Goal: Task Accomplishment & Management: Use online tool/utility

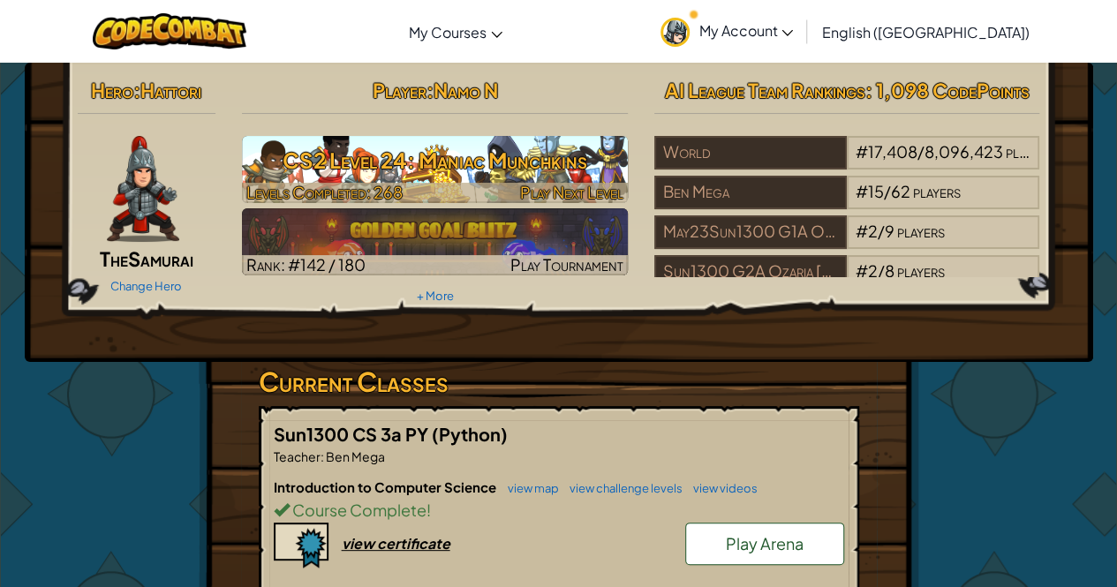
click at [318, 170] on h3 "CS2 Level 24: Maniac Munchkins" at bounding box center [435, 160] width 386 height 40
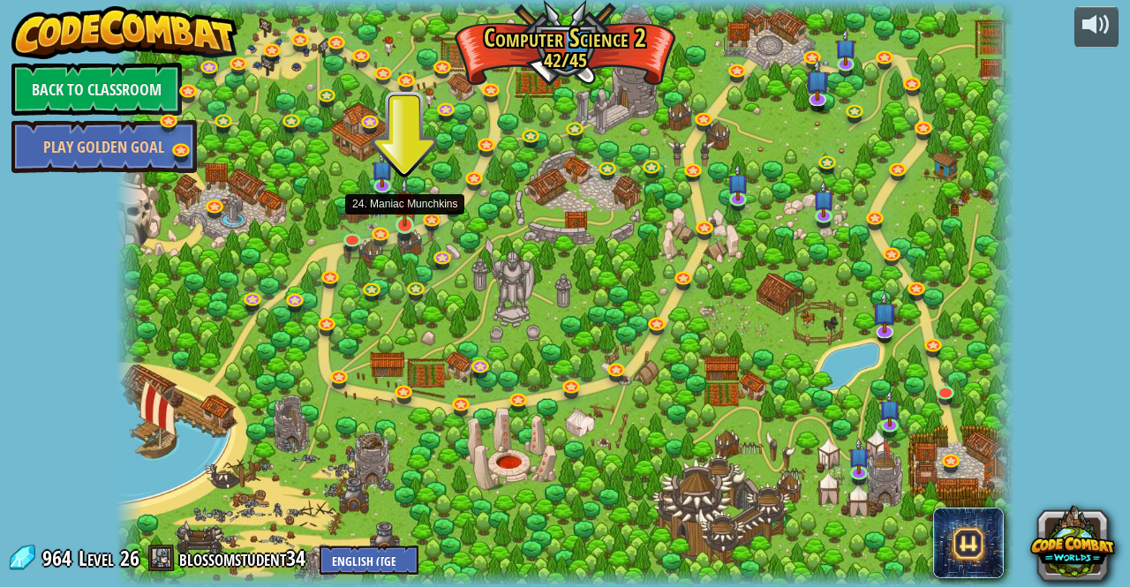
click at [399, 208] on img at bounding box center [404, 201] width 21 height 49
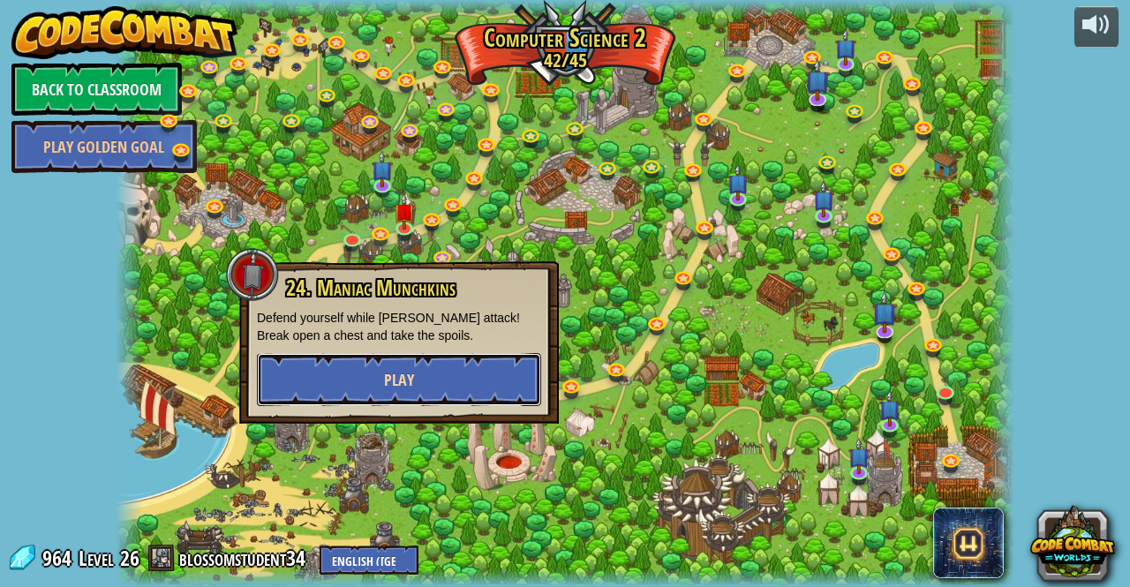
click at [462, 365] on button "Play" at bounding box center [399, 379] width 284 height 53
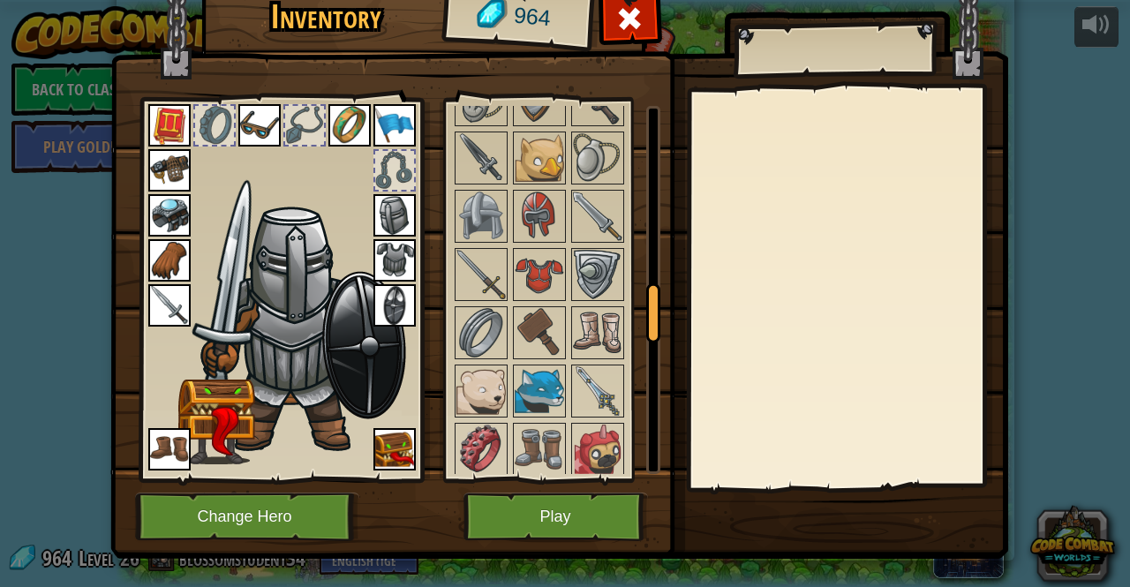
drag, startPoint x: 638, startPoint y: 147, endPoint x: 625, endPoint y: 320, distance: 173.6
click at [625, 320] on div "Available Equip Equip Equip Equip Equip Equip Equip Equip Equip Equip Equip Equ…" at bounding box center [556, 290] width 208 height 368
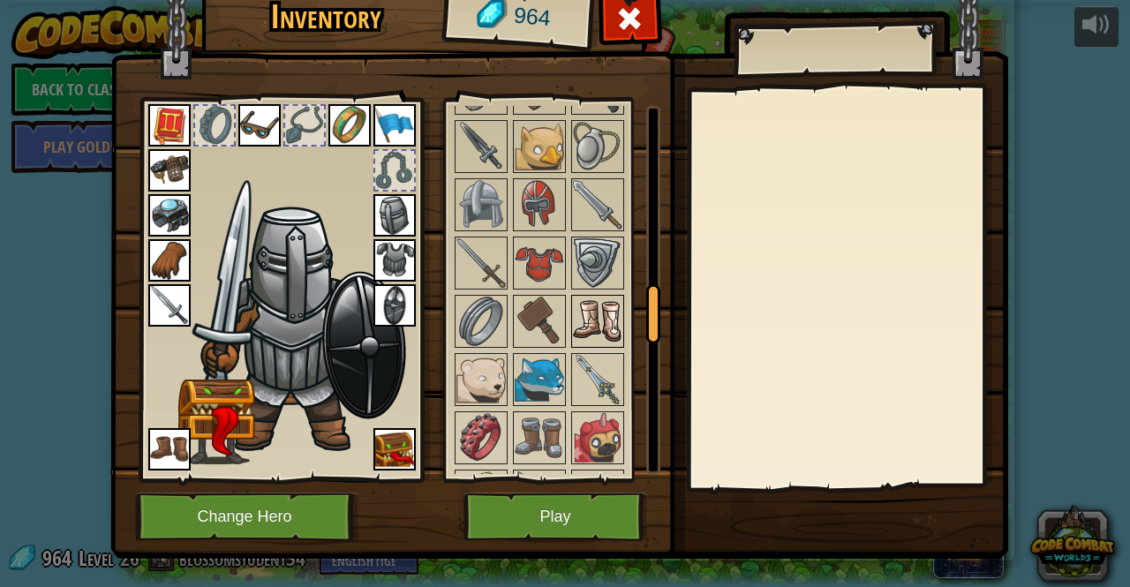
click at [590, 335] on div at bounding box center [563, 584] width 222 height 1632
click at [593, 355] on img at bounding box center [597, 379] width 49 height 49
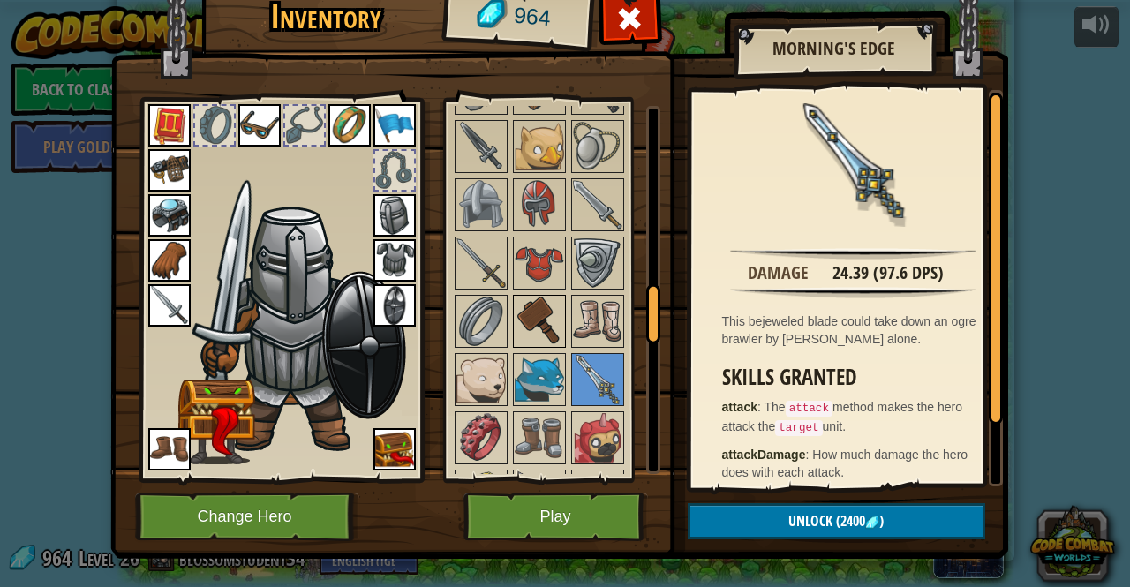
click at [549, 298] on img at bounding box center [539, 321] width 49 height 49
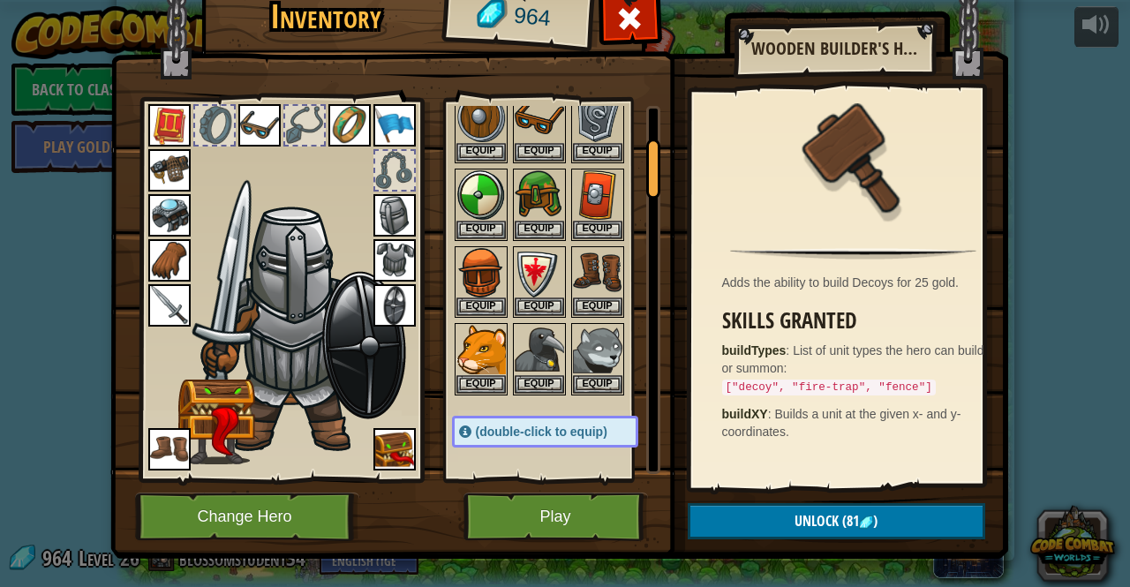
scroll to position [0, 0]
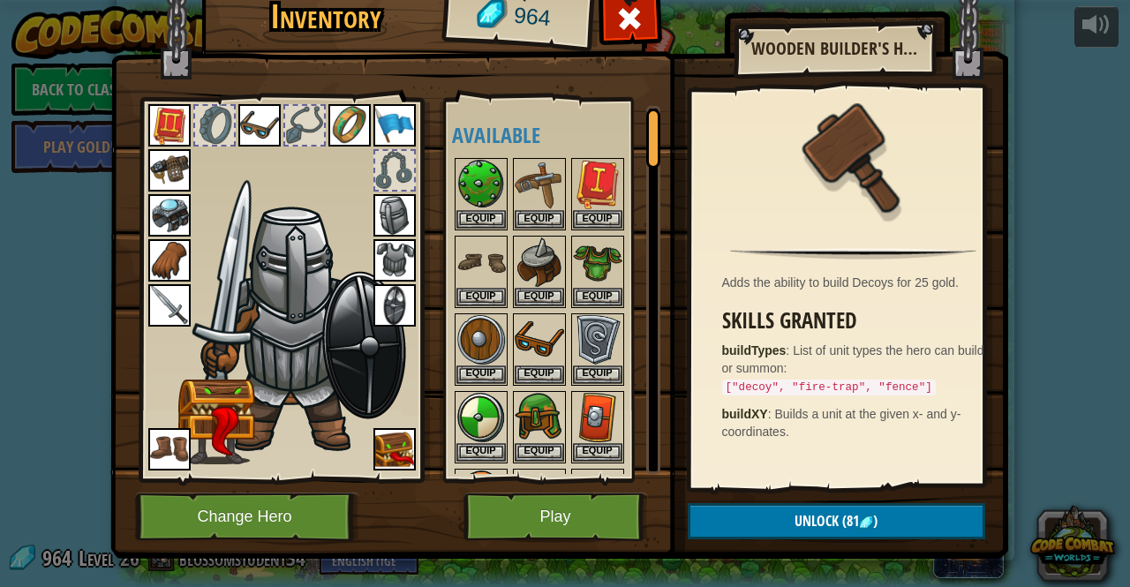
drag, startPoint x: 645, startPoint y: 297, endPoint x: 636, endPoint y: 100, distance: 197.1
click at [636, 100] on div "Available Equip Equip Equip Equip Equip Equip Equip Equip Equip Equip Equip Equ…" at bounding box center [552, 290] width 216 height 384
click at [512, 502] on button "Play" at bounding box center [556, 517] width 185 height 49
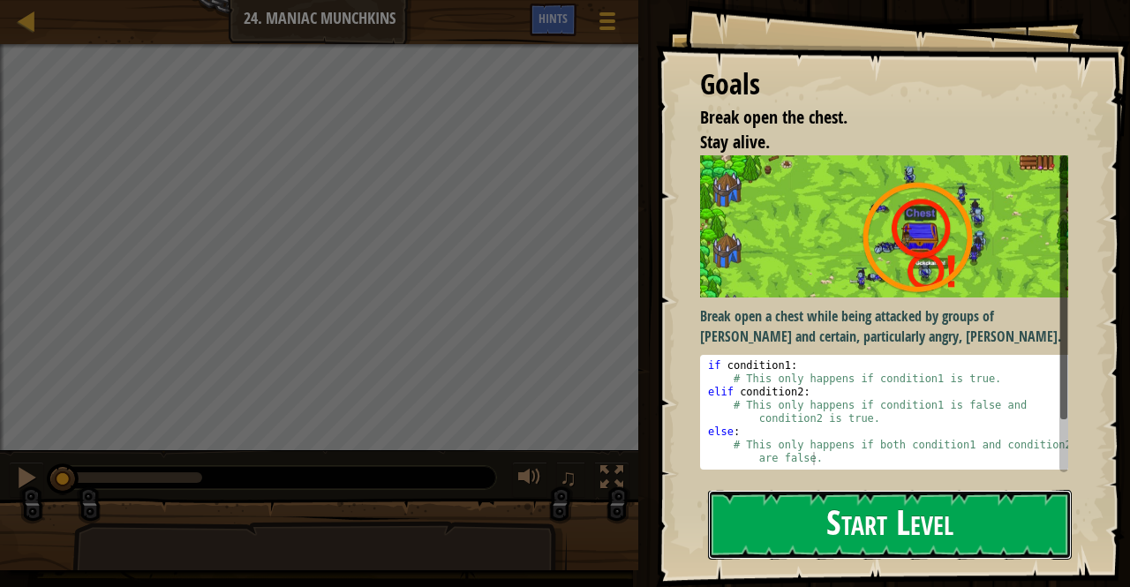
click at [901, 540] on button "Start Level" at bounding box center [890, 525] width 364 height 70
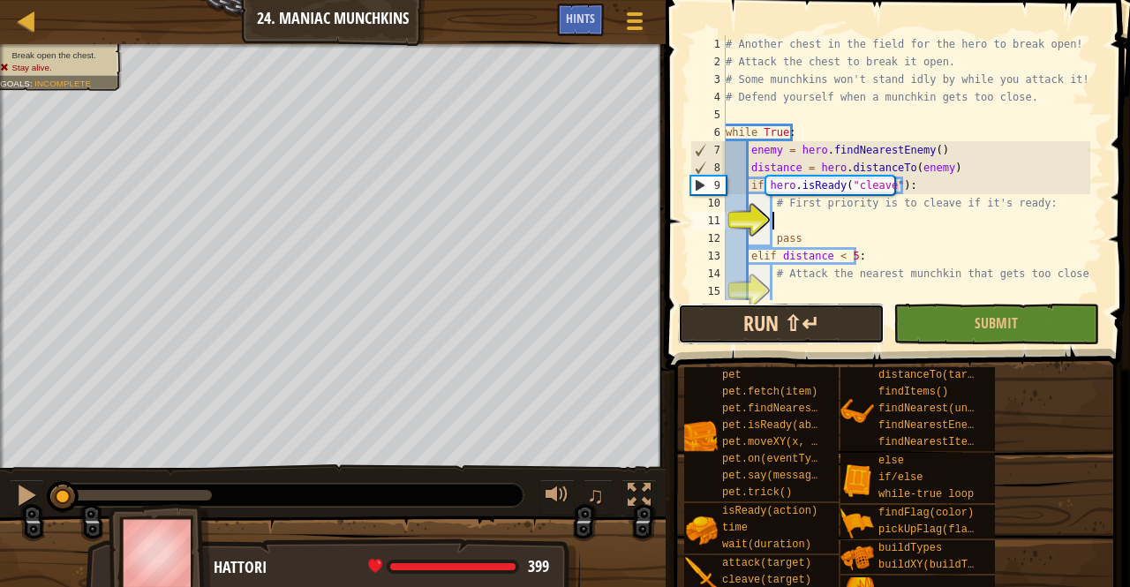
click at [818, 312] on button "Run ⇧↵" at bounding box center [781, 324] width 206 height 41
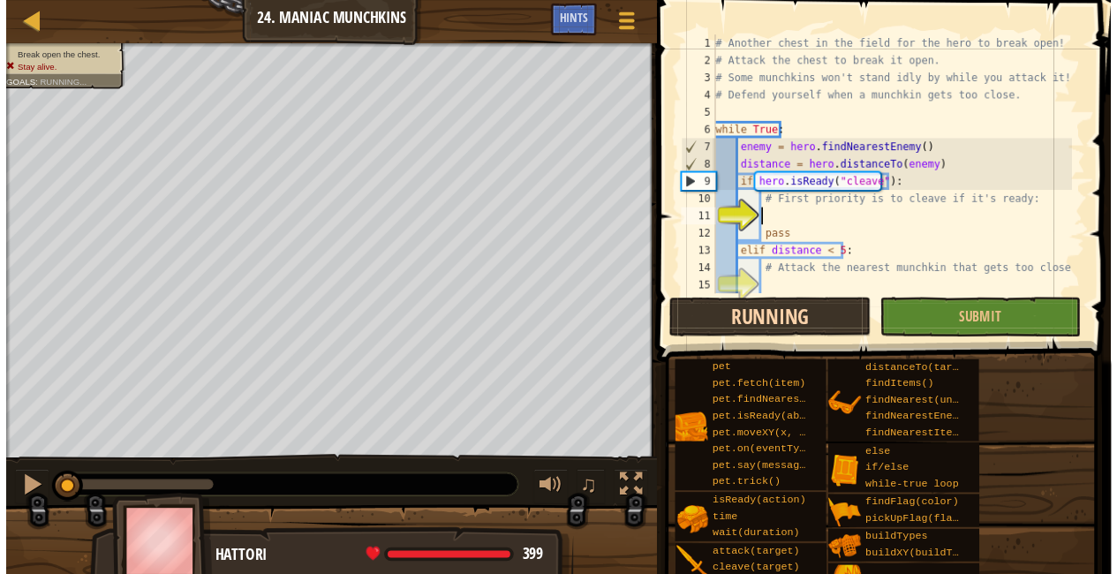
scroll to position [44, 0]
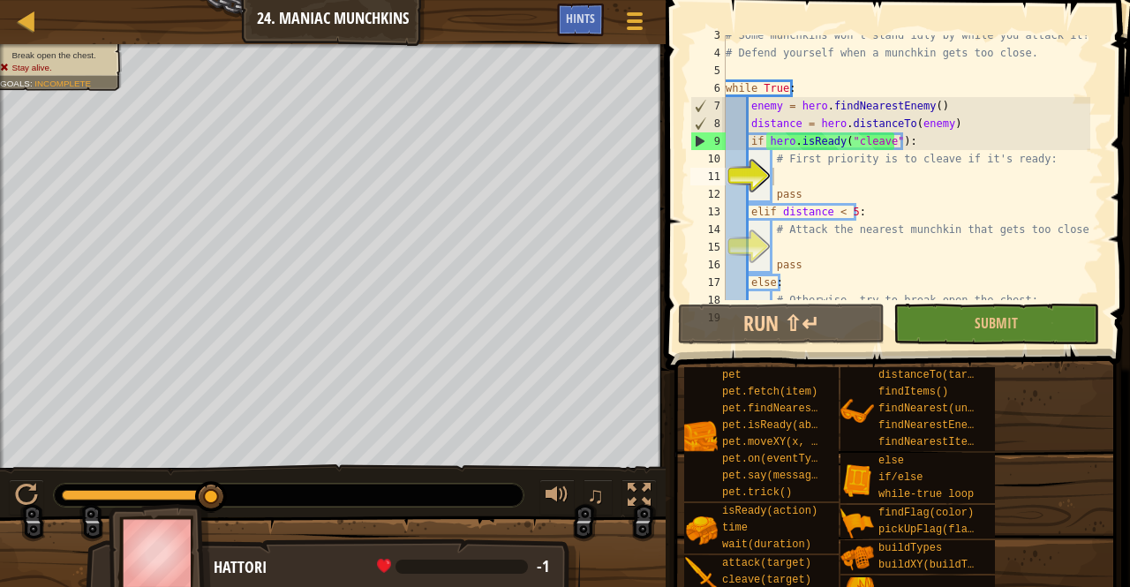
drag, startPoint x: 214, startPoint y: 478, endPoint x: 0, endPoint y: 469, distance: 213.9
click at [0, 469] on div "♫" at bounding box center [333, 490] width 666 height 53
drag, startPoint x: 19, startPoint y: 15, endPoint x: 3, endPoint y: 35, distance: 26.3
click at [3, 35] on div "Map Computer Science 2 24. Maniac Munchkins Game Menu Done Hints" at bounding box center [333, 22] width 666 height 44
click at [29, 24] on div at bounding box center [27, 21] width 22 height 22
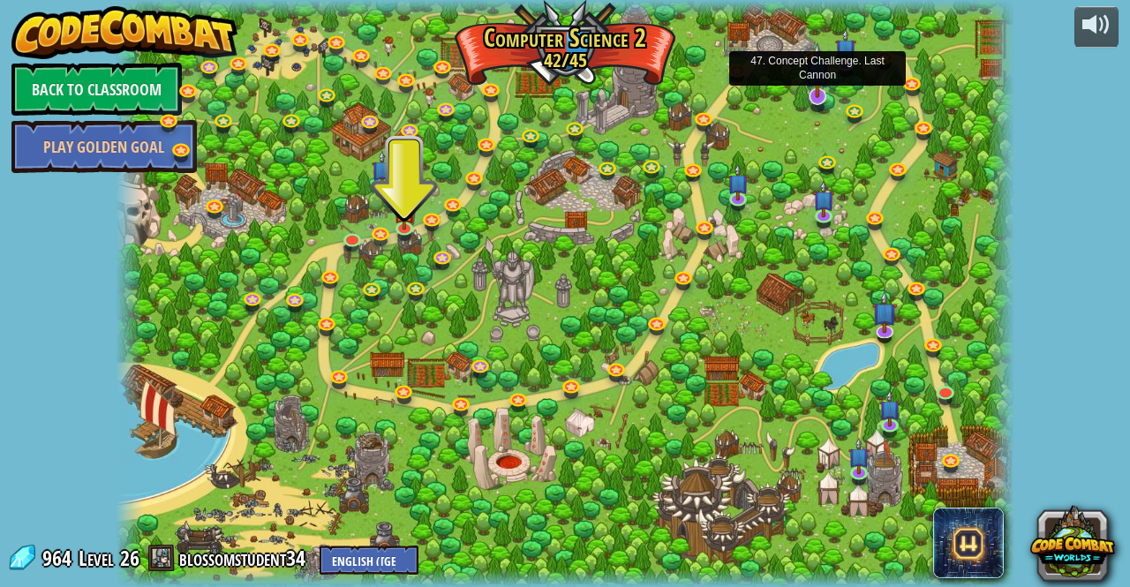
click at [814, 93] on img at bounding box center [817, 70] width 25 height 57
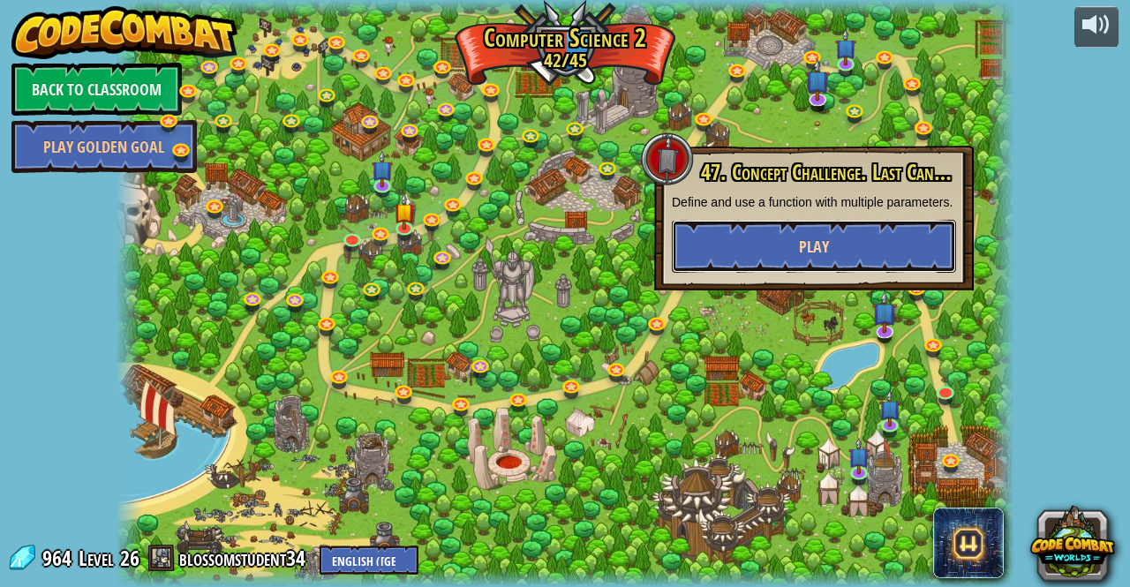
click at [823, 241] on span "Play" at bounding box center [814, 247] width 30 height 22
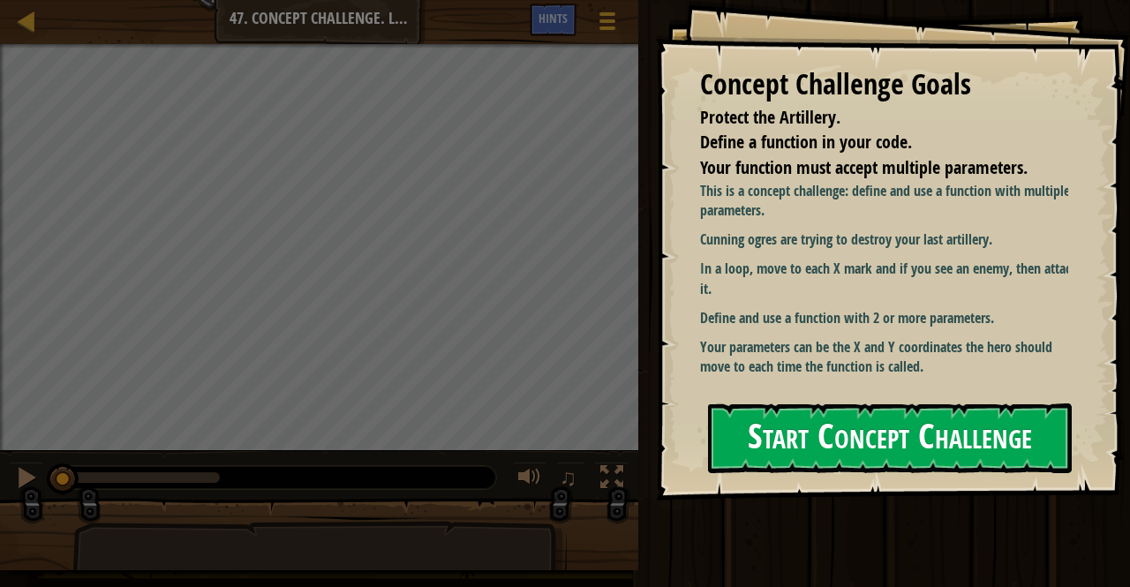
click at [795, 441] on button "Start Concept Challenge" at bounding box center [890, 439] width 364 height 70
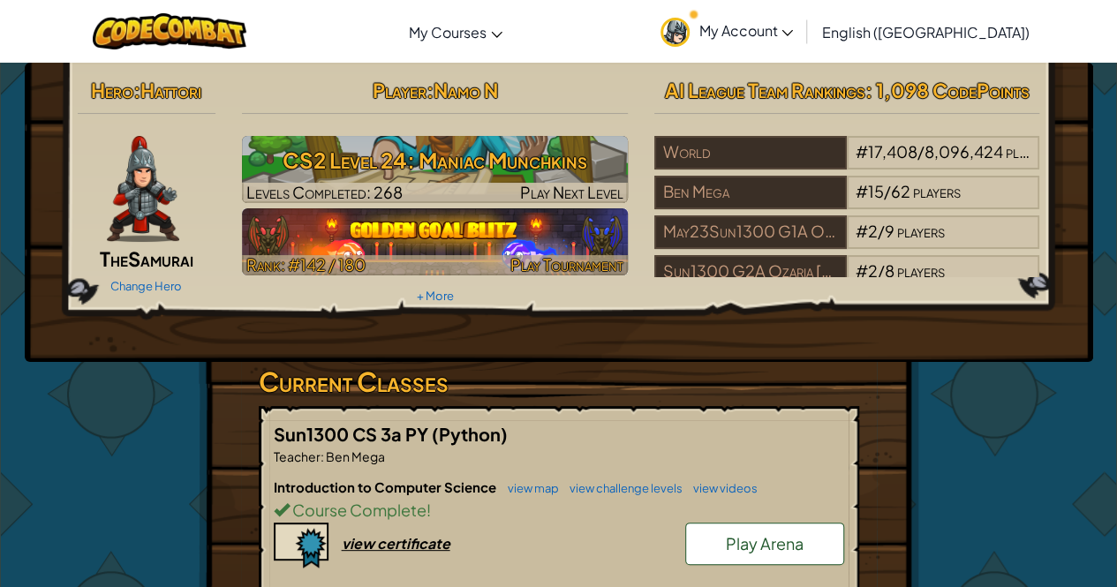
click at [401, 241] on img at bounding box center [435, 241] width 386 height 67
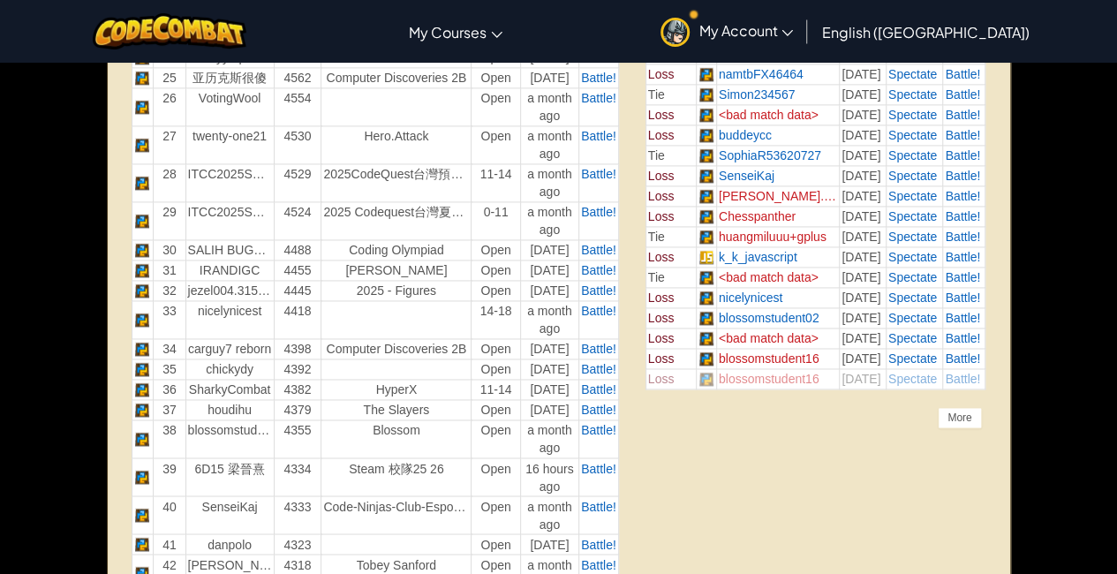
scroll to position [1201, 0]
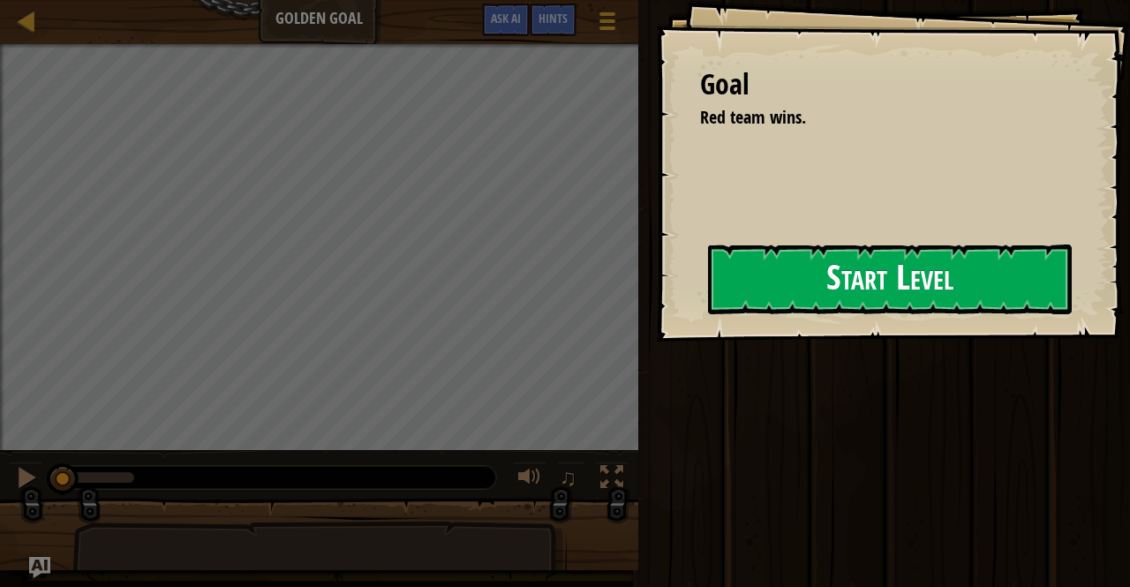
click at [710, 303] on button "Start Level" at bounding box center [890, 280] width 364 height 70
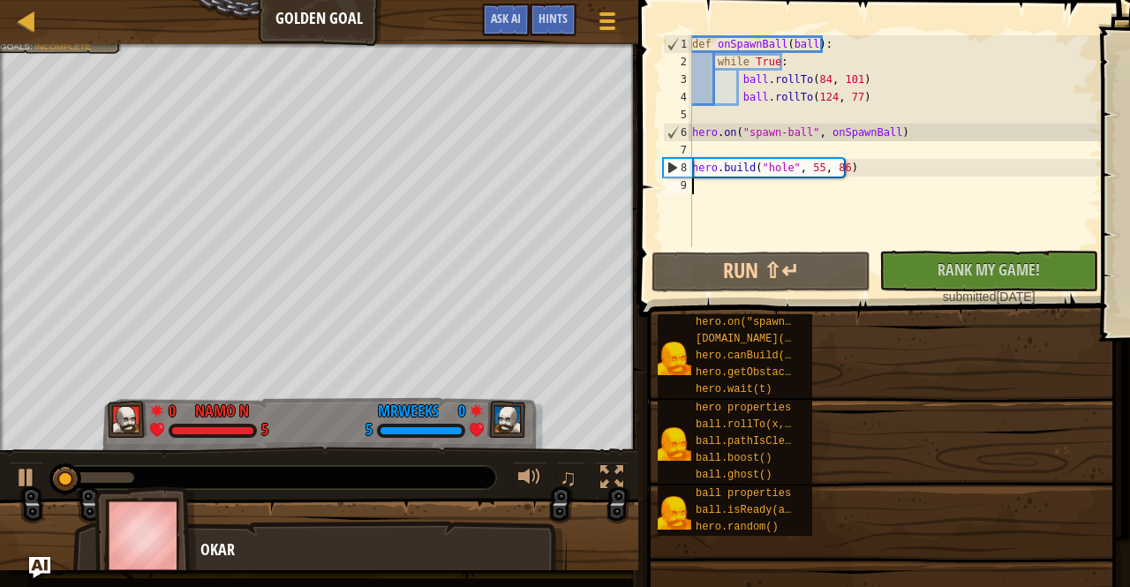
click at [710, 303] on span at bounding box center [882, 557] width 480 height 523
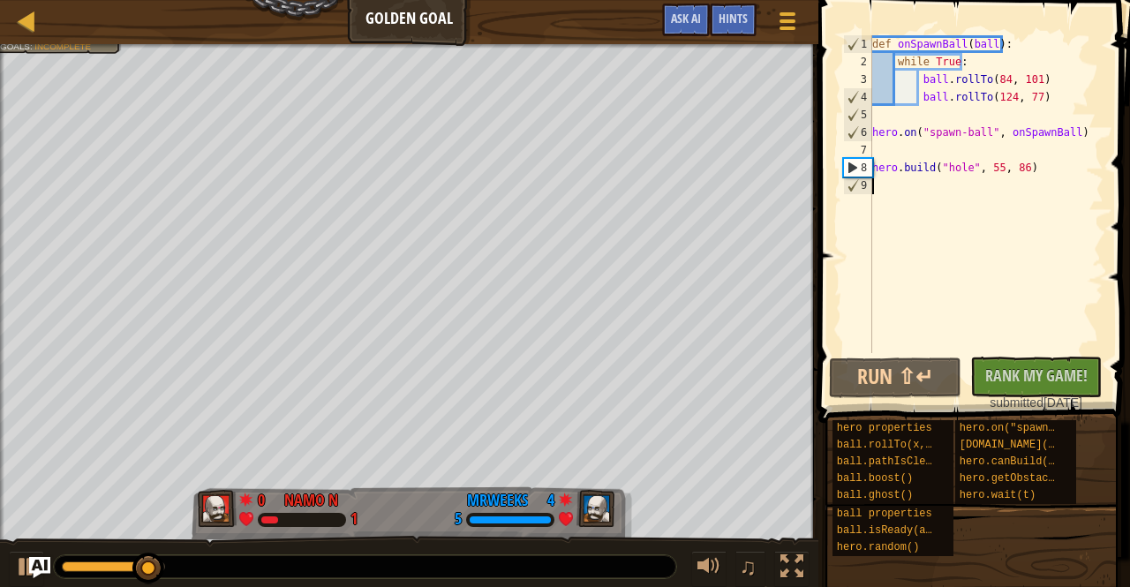
type textarea "[DOMAIN_NAME]("hole", 55, 86)"
type textarea "hero.on("spawn-ball", onSpawnBall)"
type textarea "[DOMAIN_NAME]("hole", 55, 86)"
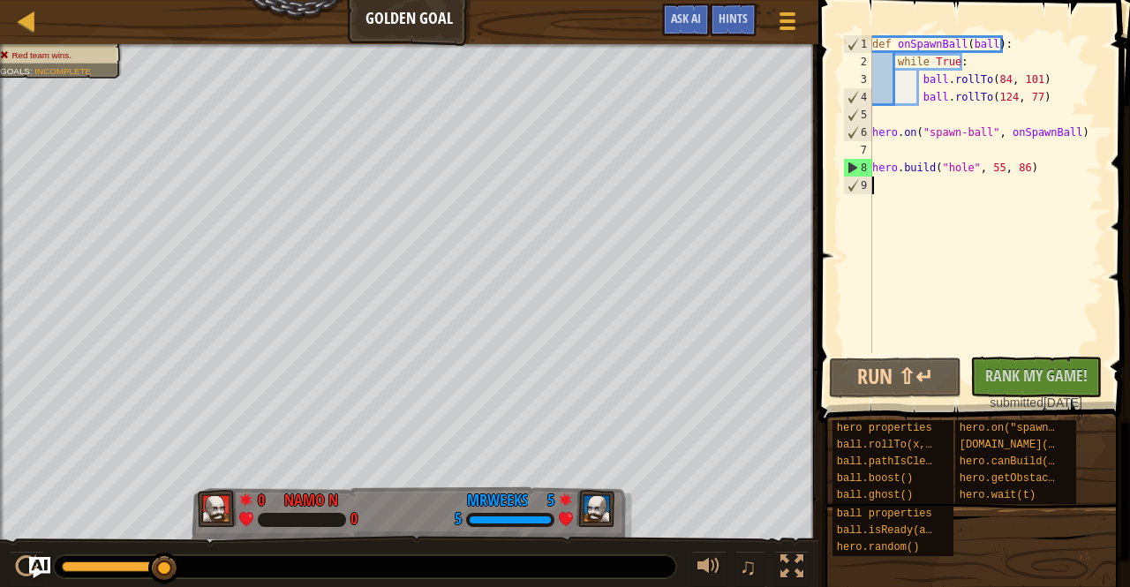
type textarea "[DOMAIN_NAME]("hole", 55, 86)"
click at [20, 17] on div at bounding box center [27, 21] width 22 height 22
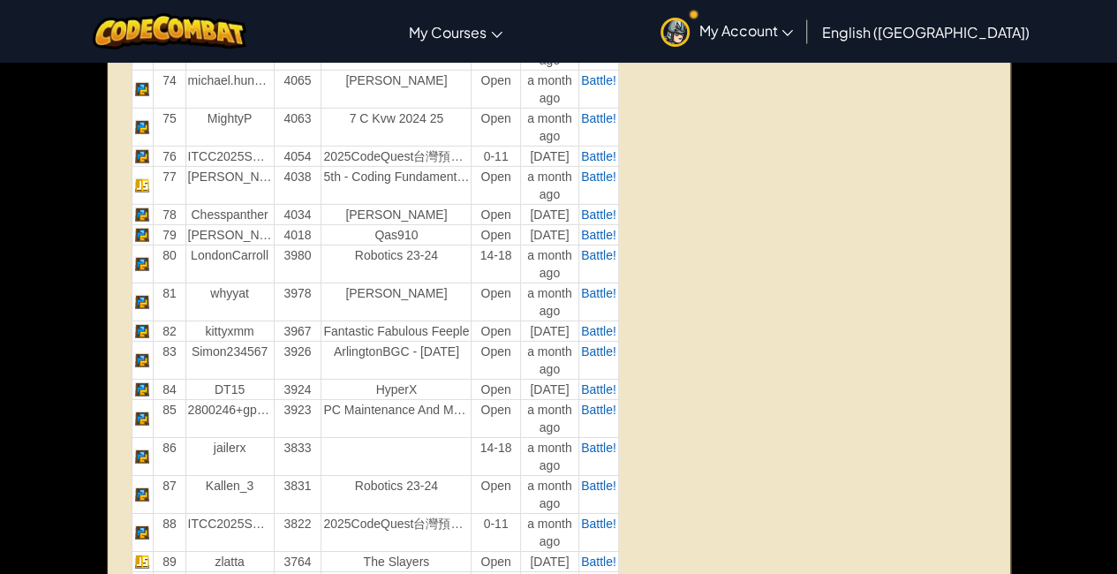
scroll to position [2649, 0]
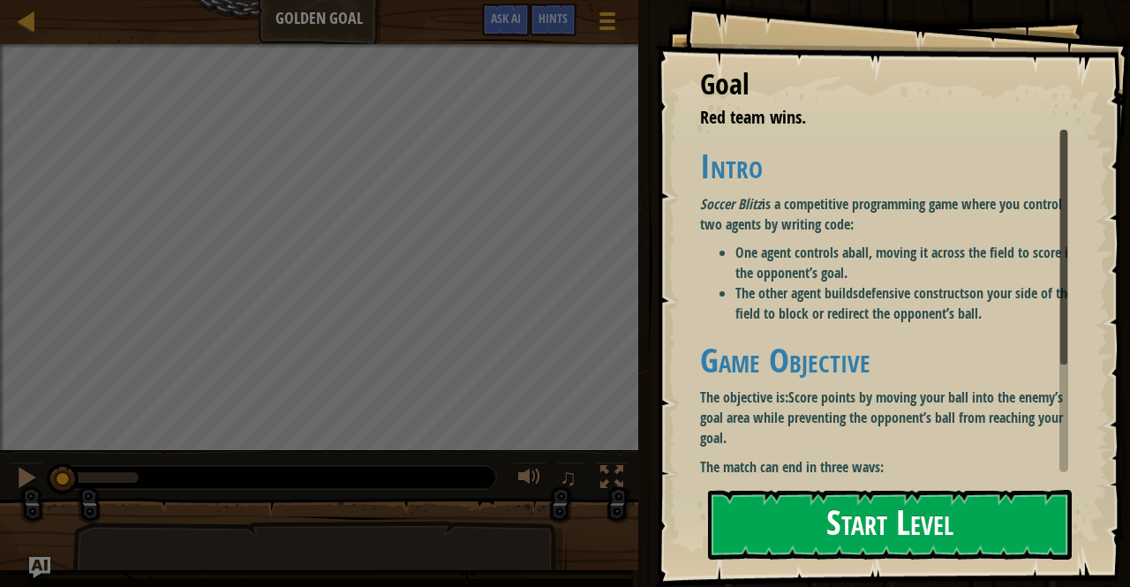
click at [880, 504] on button "Start Level" at bounding box center [890, 525] width 364 height 70
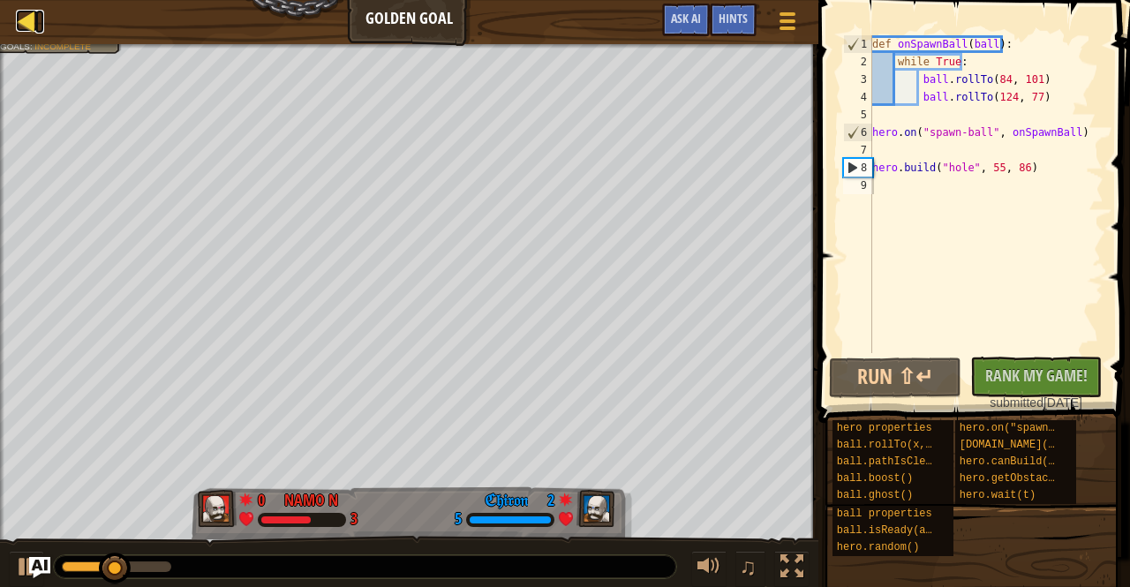
click at [26, 13] on div at bounding box center [27, 21] width 22 height 22
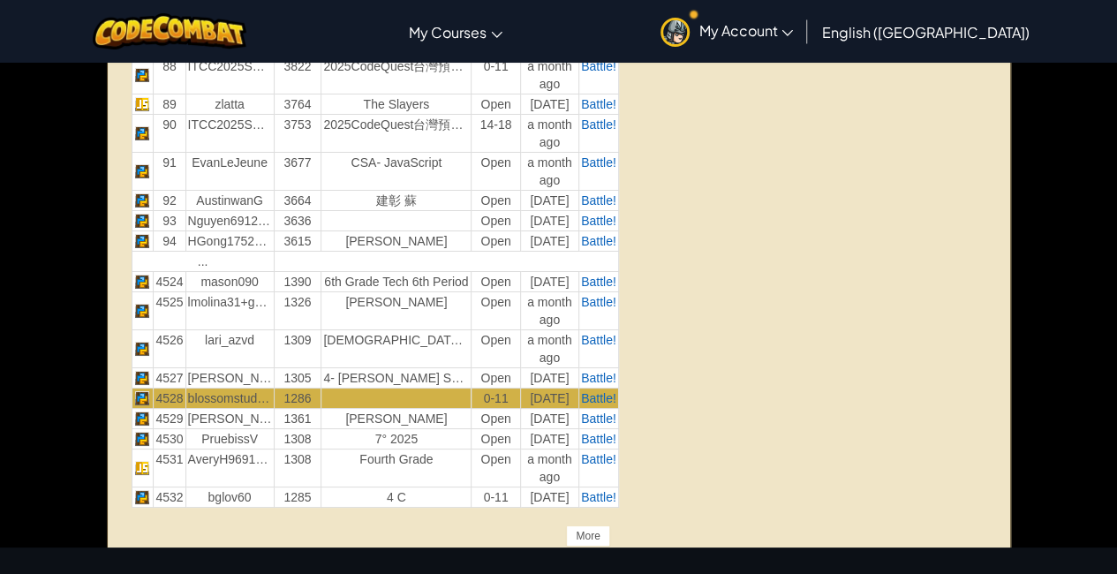
scroll to position [3108, 0]
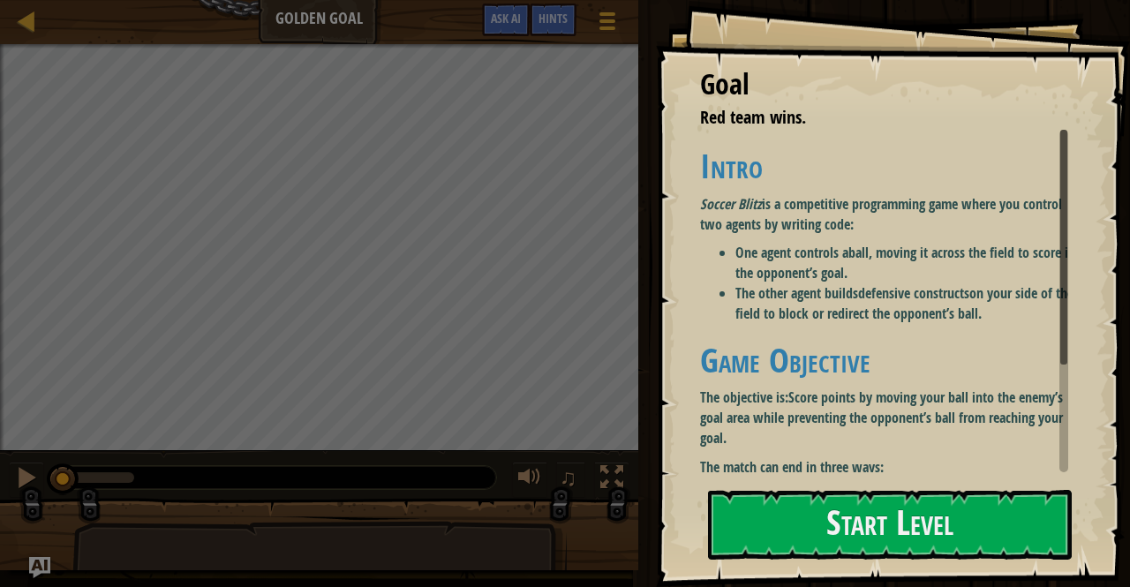
click at [968, 338] on div "Intro Soccer Blitz is a competitive programming game where you control two agen…" at bounding box center [890, 377] width 381 height 461
click at [954, 522] on button "Start Level" at bounding box center [890, 525] width 364 height 70
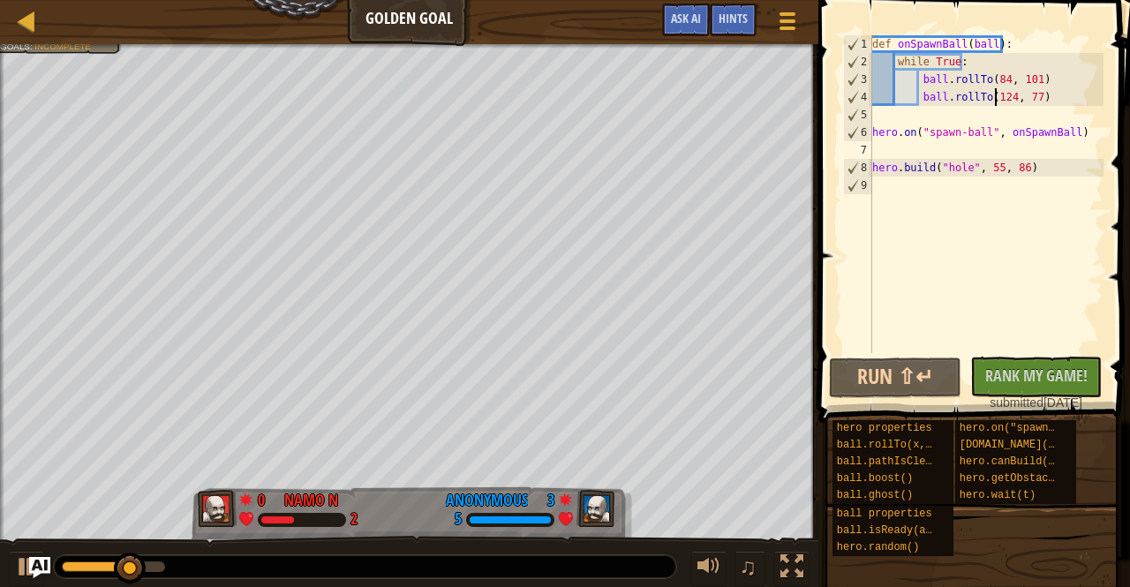
click at [994, 99] on div "def onSpawnBall ( ball ) : while True : ball . rollTo ( 84 , 101 ) ball . rollT…" at bounding box center [986, 211] width 235 height 353
click at [1001, 94] on div "def onSpawnBall ( ball ) : while True : ball . rollTo ( 84 , 101 ) ball . rollT…" at bounding box center [986, 211] width 235 height 353
click at [1028, 82] on div "def onSpawnBall ( ball ) : while True : ball . rollTo ( 84 , 101 ) ball . rollT…" at bounding box center [986, 211] width 235 height 353
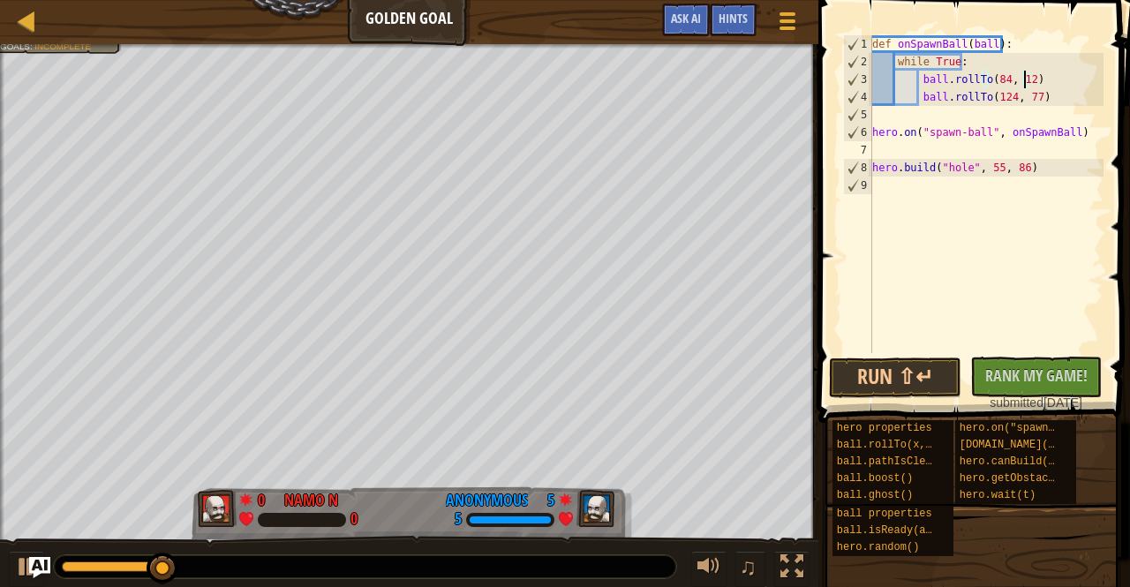
scroll to position [8, 12]
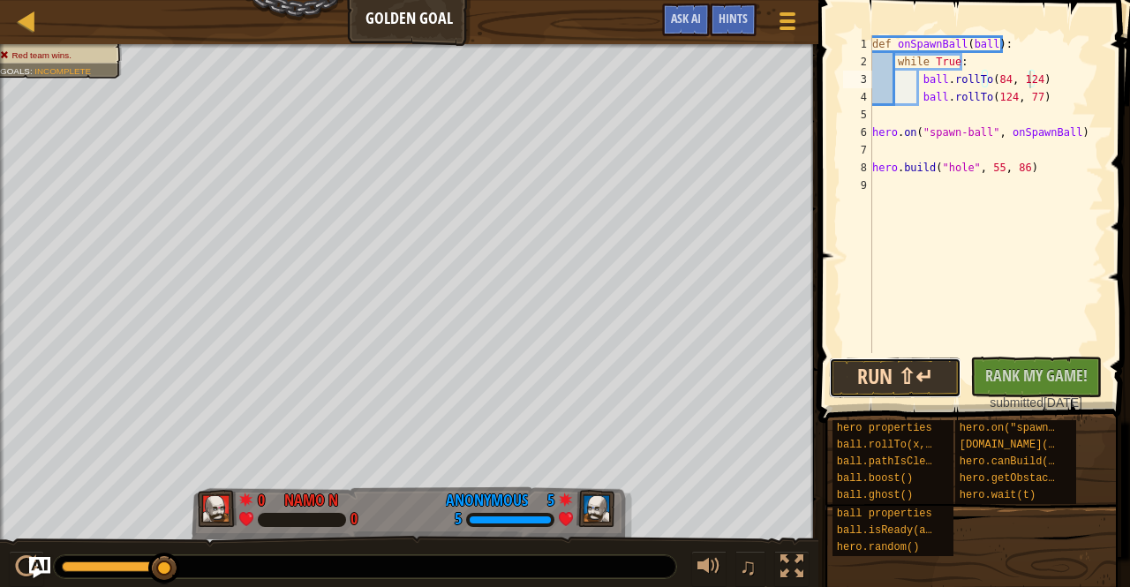
click at [880, 379] on button "Run ⇧↵" at bounding box center [895, 378] width 132 height 41
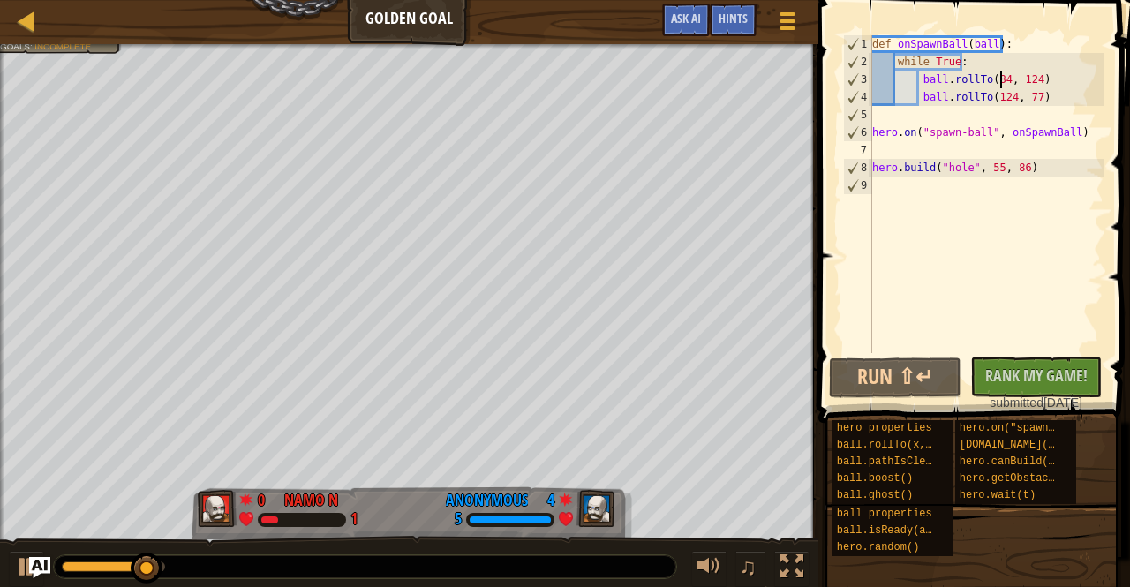
click at [998, 79] on div "def onSpawnBall ( ball ) : while True : ball . rollTo ( 84 , 124 ) ball . rollT…" at bounding box center [986, 211] width 235 height 353
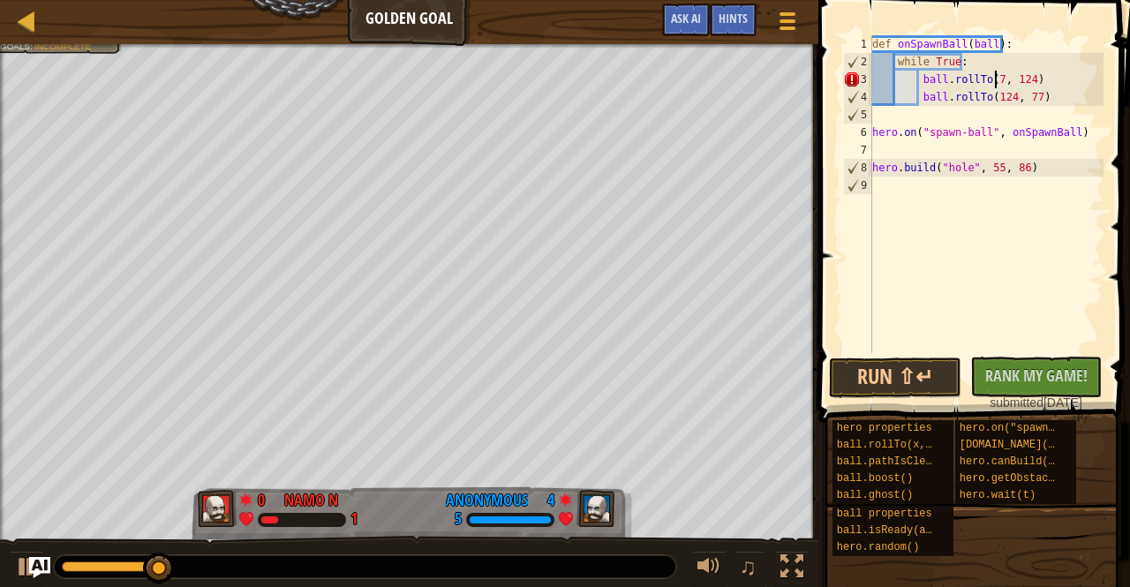
scroll to position [8, 11]
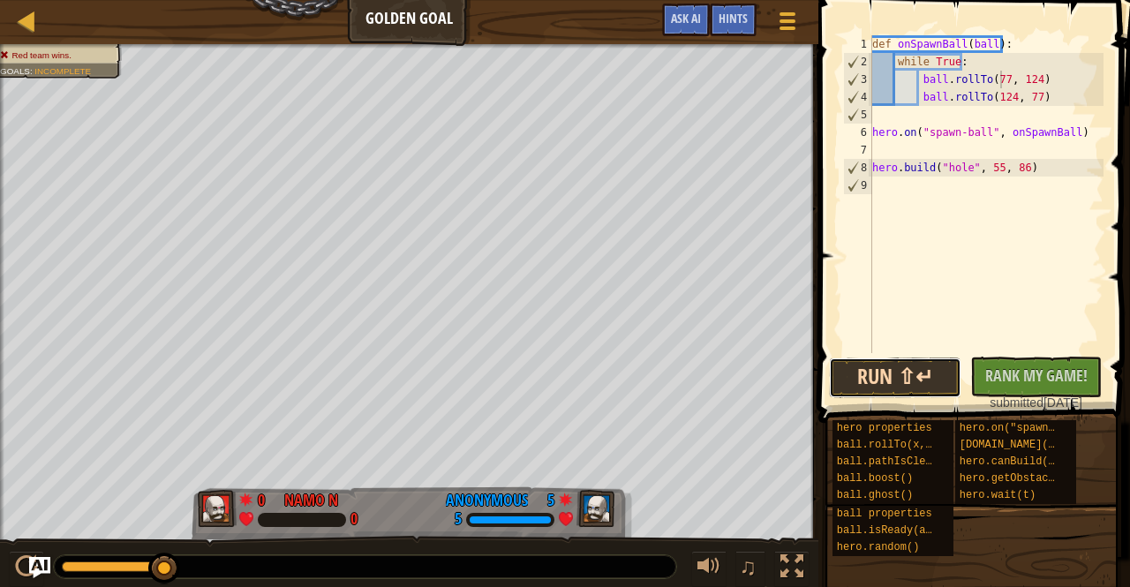
click at [933, 374] on button "Run ⇧↵" at bounding box center [895, 378] width 132 height 41
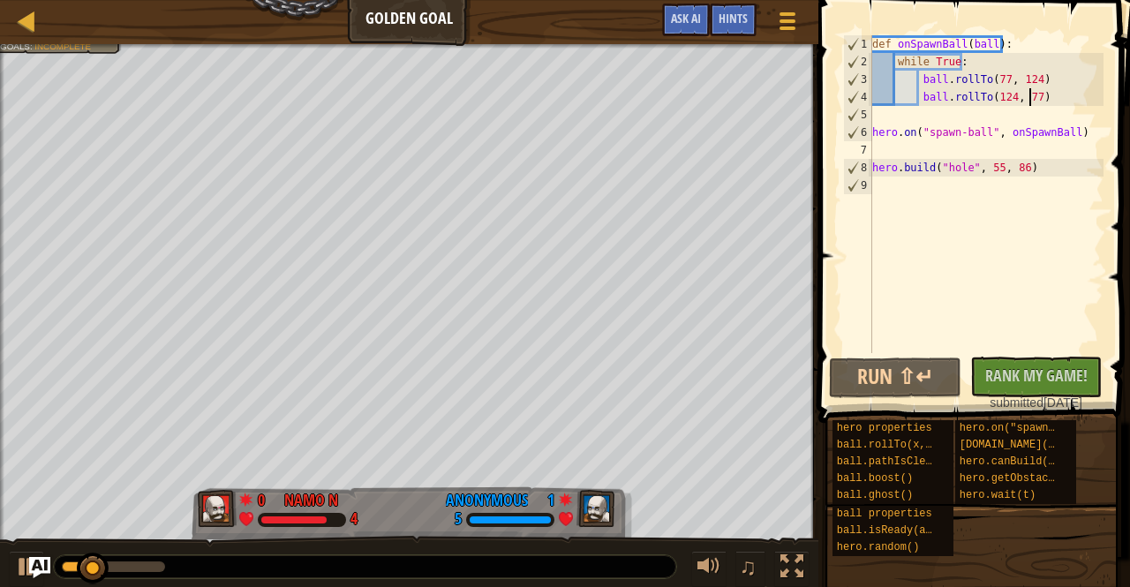
click at [1030, 95] on div "def onSpawnBall ( ball ) : while True : ball . rollTo ( 77 , 124 ) ball . rollT…" at bounding box center [986, 211] width 235 height 353
click at [880, 378] on button "Run ⇧↵" at bounding box center [895, 378] width 132 height 41
click at [920, 379] on button "Run ⇧↵" at bounding box center [895, 378] width 132 height 41
click at [994, 166] on div "def onSpawnBall ( ball ) : while True : ball . rollTo ( 77 , 124 ) ball . rollT…" at bounding box center [986, 211] width 235 height 353
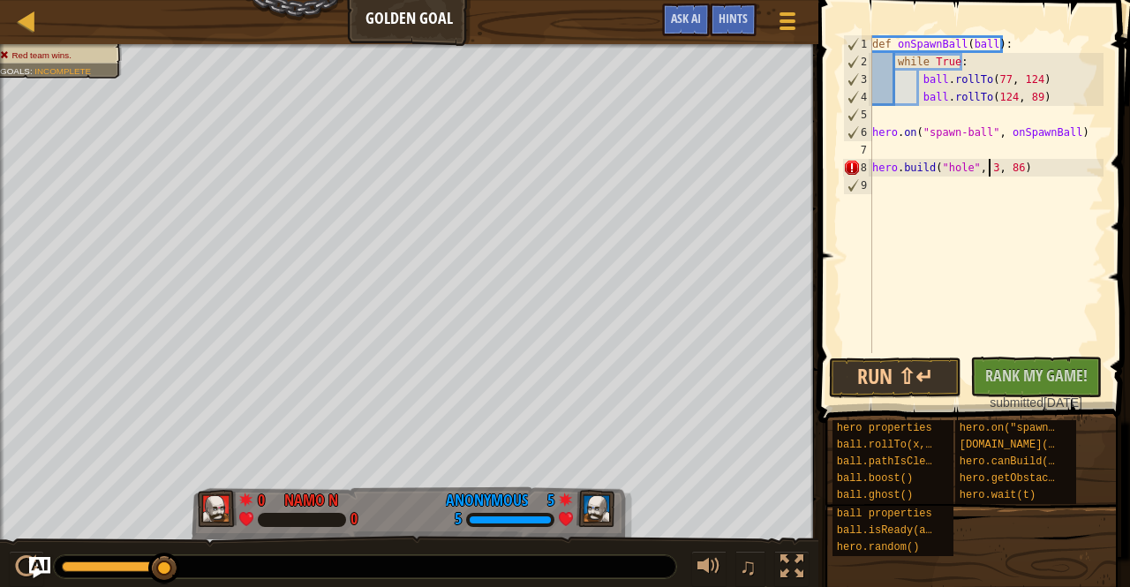
scroll to position [8, 11]
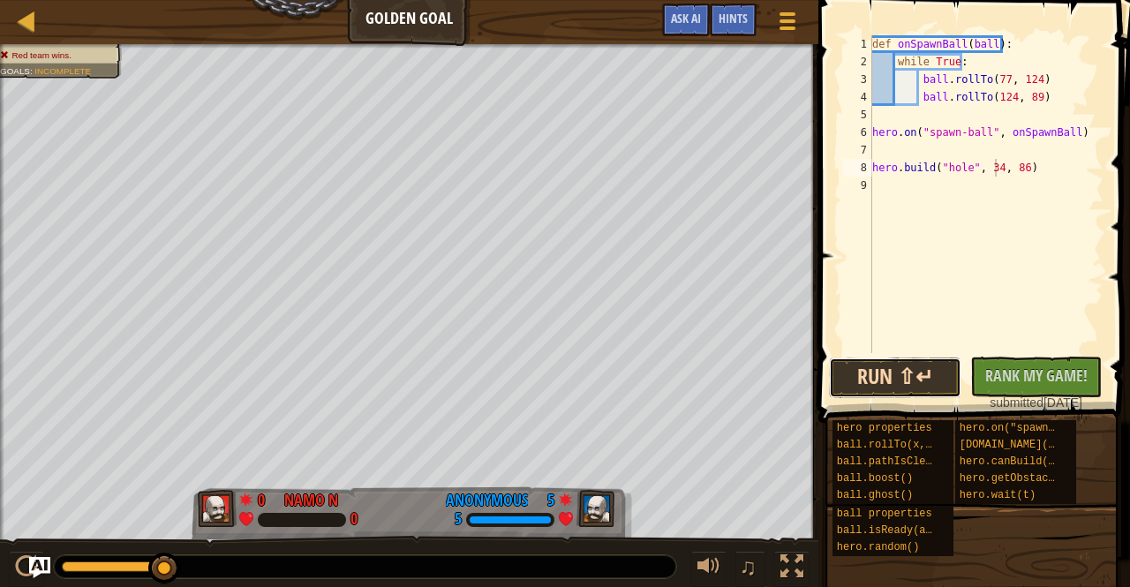
click at [869, 381] on button "Run ⇧↵" at bounding box center [895, 378] width 132 height 41
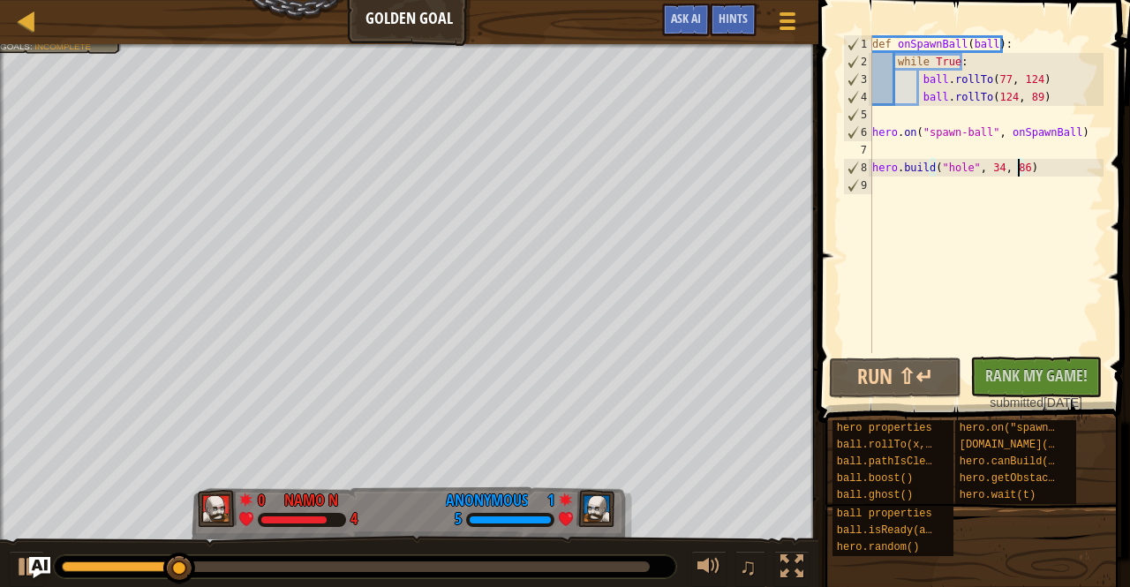
click at [1020, 167] on div "def onSpawnBall ( ball ) : while True : ball . rollTo ( 77 , 124 ) ball . rollT…" at bounding box center [986, 211] width 235 height 353
click at [907, 377] on button "Run ⇧↵" at bounding box center [895, 378] width 132 height 41
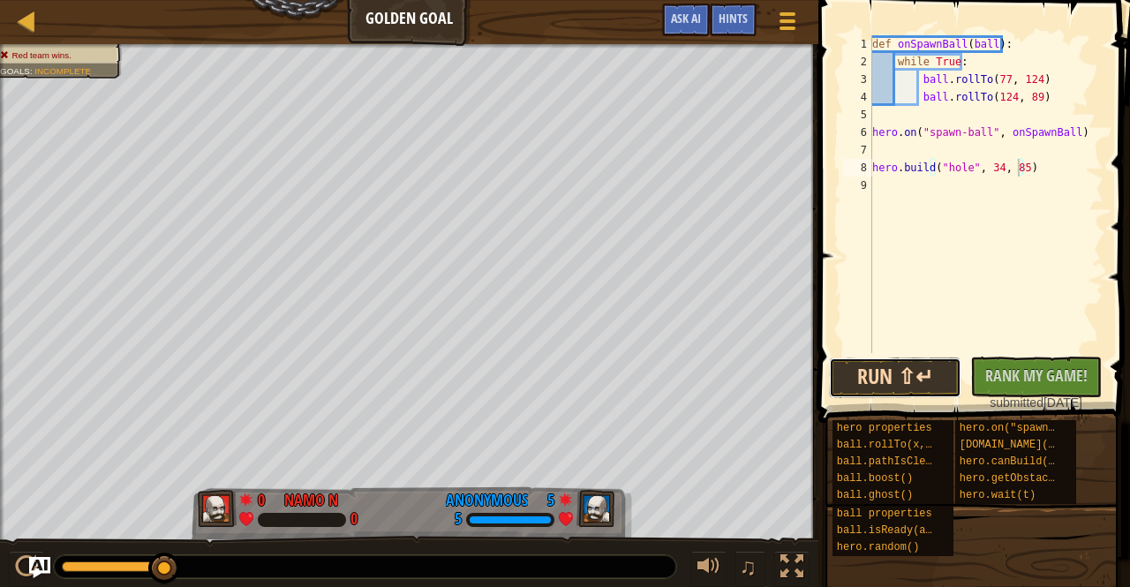
click at [901, 377] on button "Run ⇧↵" at bounding box center [895, 378] width 132 height 41
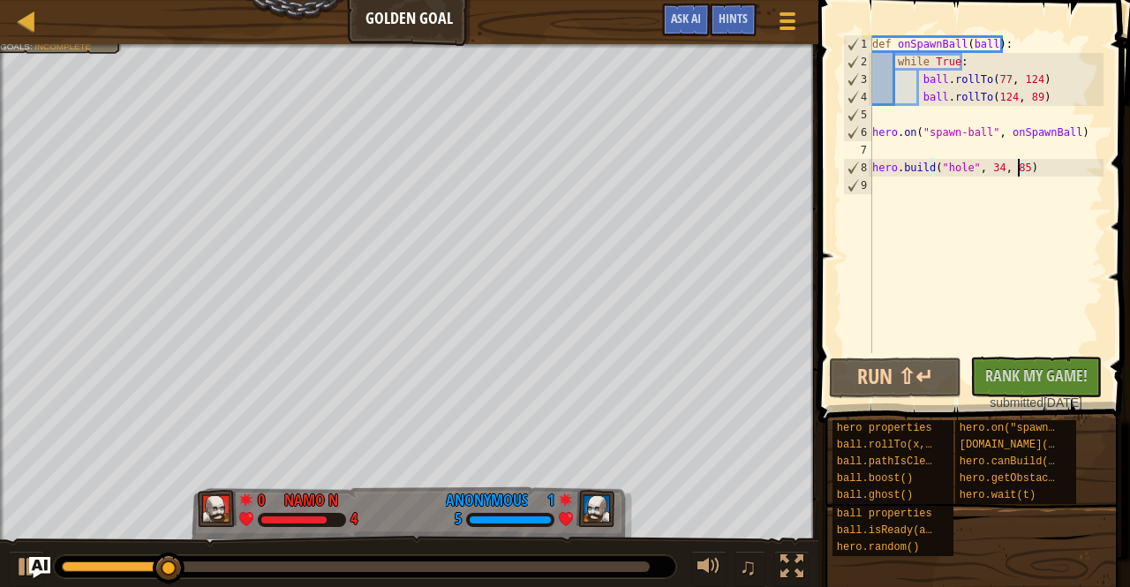
click at [1000, 82] on div "def onSpawnBall ( ball ) : while True : ball . rollTo ( 77 , 124 ) ball . rollT…" at bounding box center [986, 211] width 235 height 353
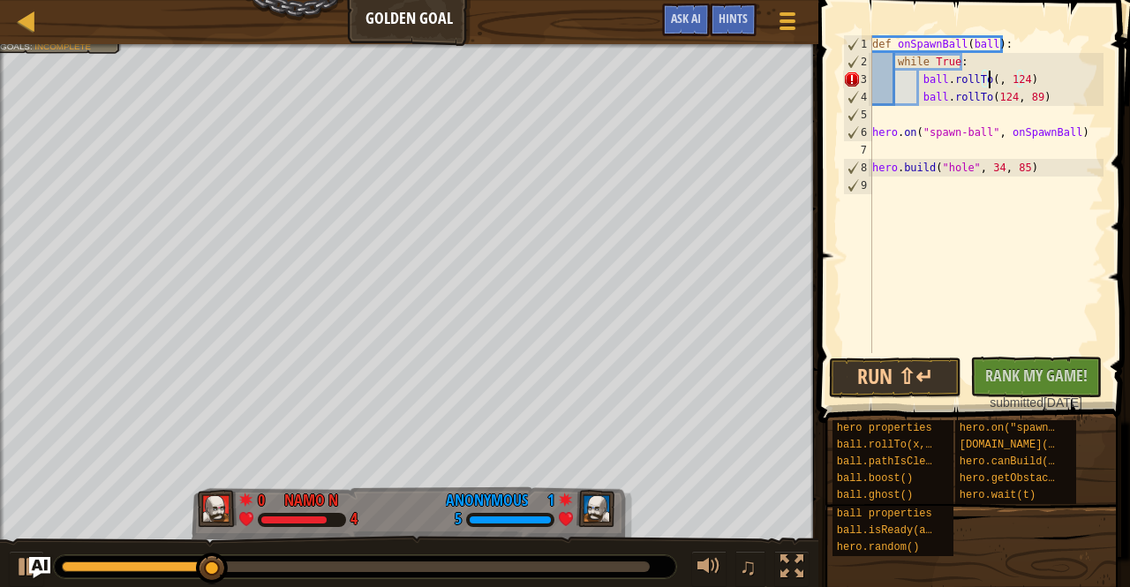
scroll to position [8, 11]
click at [1028, 81] on div "def onSpawnBall ( ball ) : while True : ball . rollTo ( 83 , 124 ) ball . rollT…" at bounding box center [986, 211] width 235 height 353
click at [900, 396] on button "Run ⇧↵" at bounding box center [895, 378] width 132 height 41
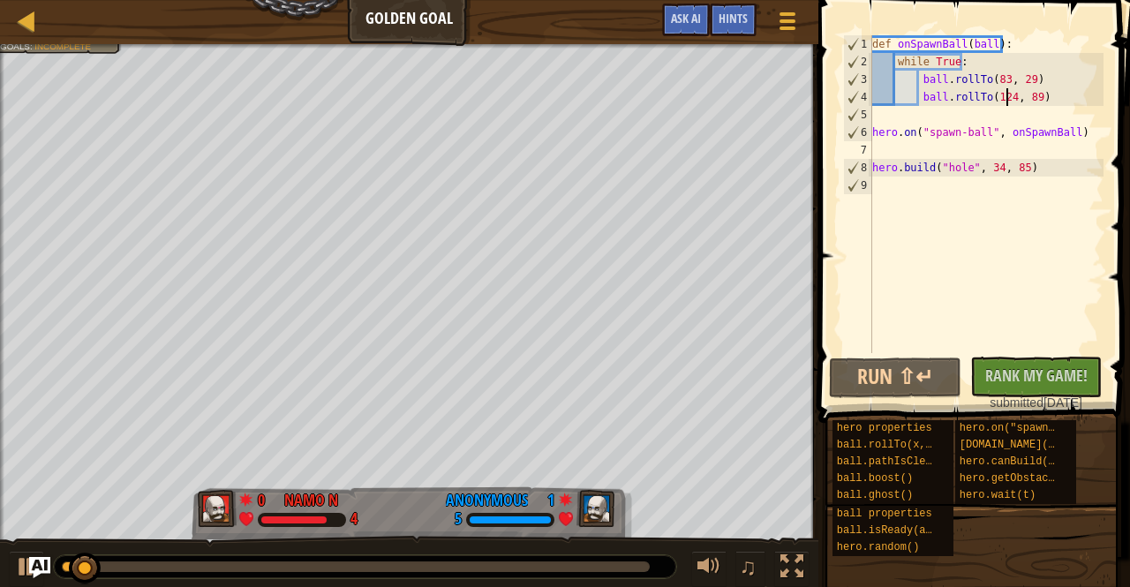
click at [1005, 97] on div "def onSpawnBall ( ball ) : while True : ball . rollTo ( 83 , 29 ) ball . rollTo…" at bounding box center [986, 211] width 235 height 353
click at [1020, 95] on div "def onSpawnBall ( ball ) : while True : ball . rollTo ( 83 , 29 ) ball . rollTo…" at bounding box center [986, 211] width 235 height 353
click at [1023, 93] on div "def onSpawnBall ( ball ) : while True : ball . rollTo ( 83 , 29 ) ball . rollTo…" at bounding box center [986, 211] width 235 height 353
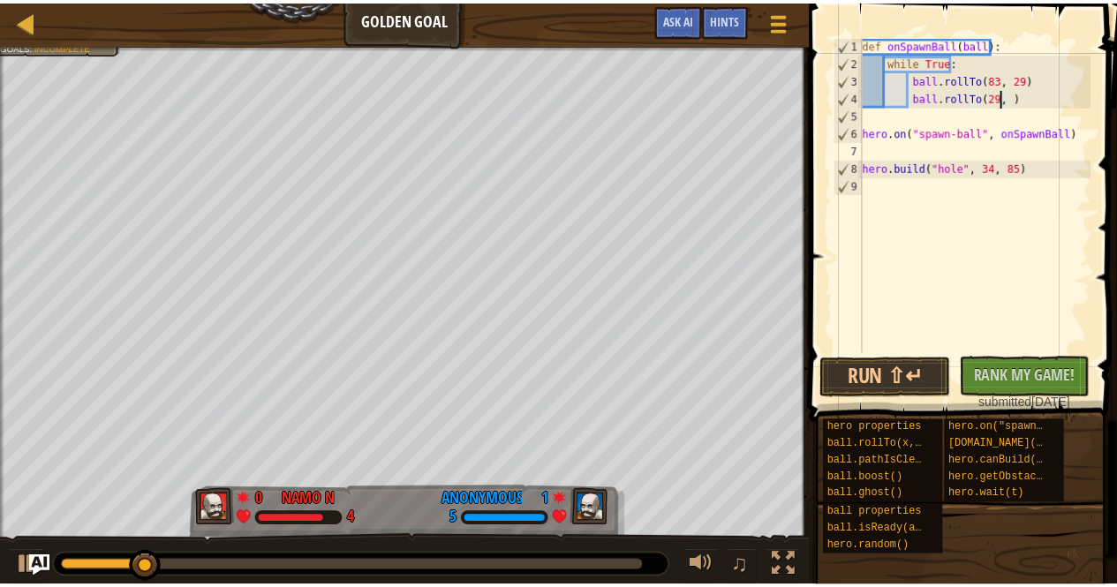
scroll to position [8, 11]
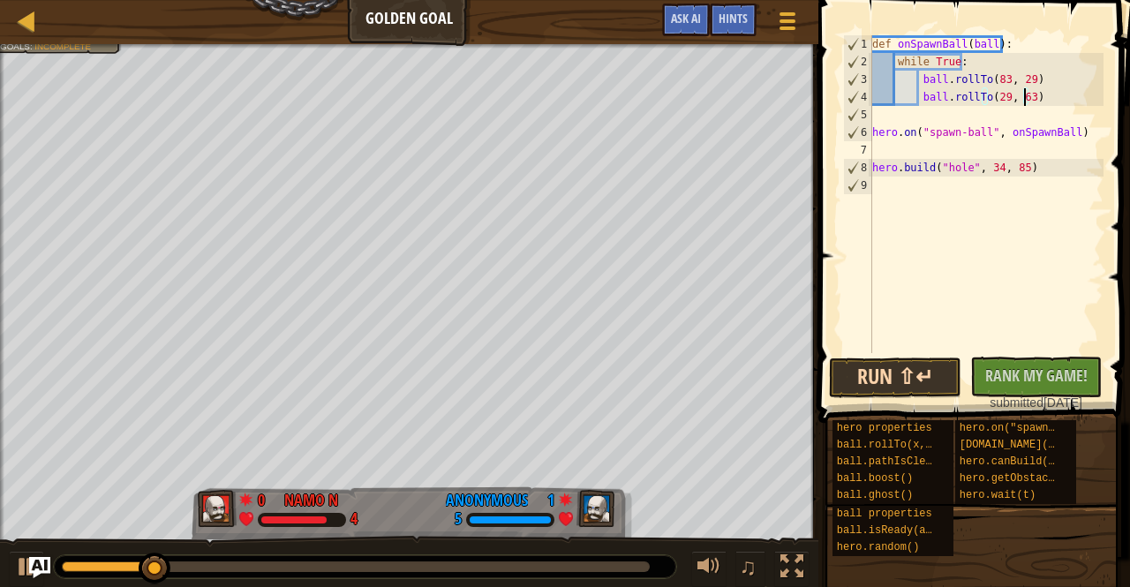
type textarea "ball.rollTo(29, 63)"
click at [851, 391] on button "Run ⇧↵" at bounding box center [895, 378] width 132 height 41
drag, startPoint x: 851, startPoint y: 391, endPoint x: 803, endPoint y: 629, distance: 242.5
click at [803, 0] on html "Ladder Golden Goal Game Menu Done Hints Ask AI 1 הההההההההההההההההההההההההההההה…" at bounding box center [565, 0] width 1130 height 0
click at [32, 24] on div at bounding box center [27, 21] width 22 height 22
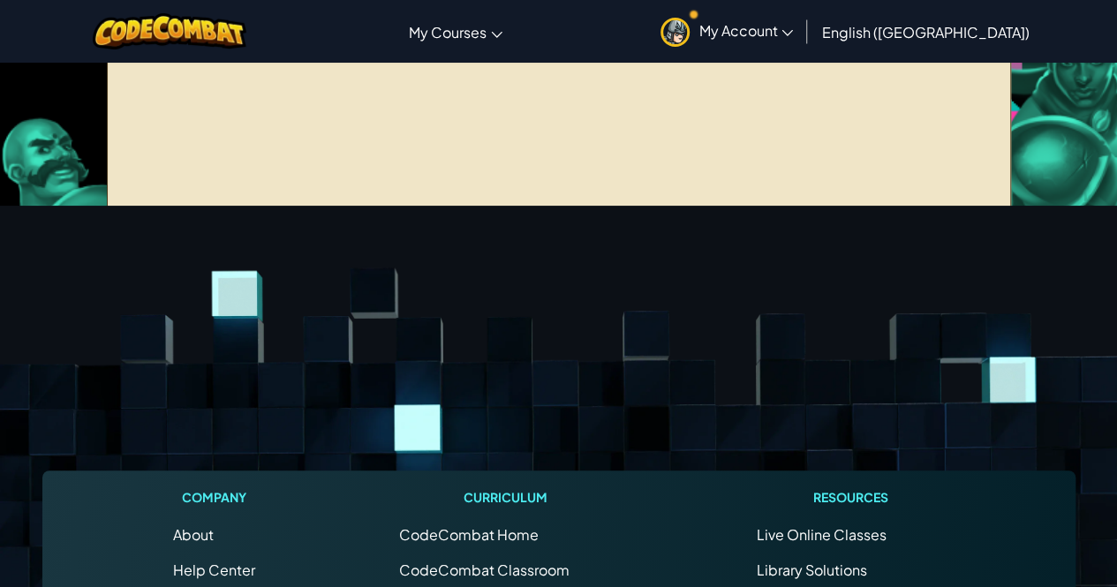
scroll to position [71, 0]
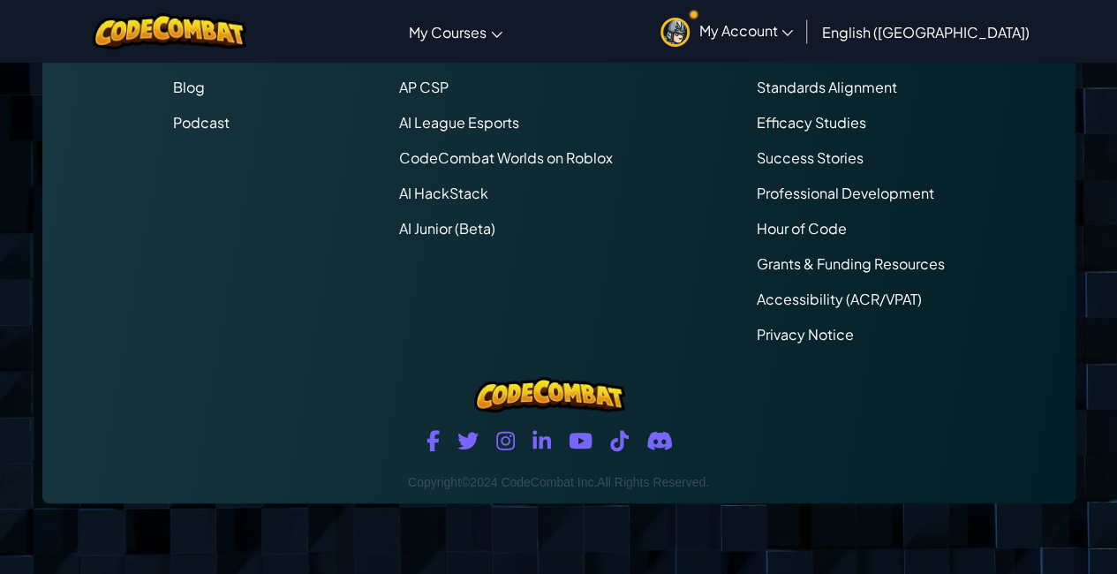
scroll to position [4274, 0]
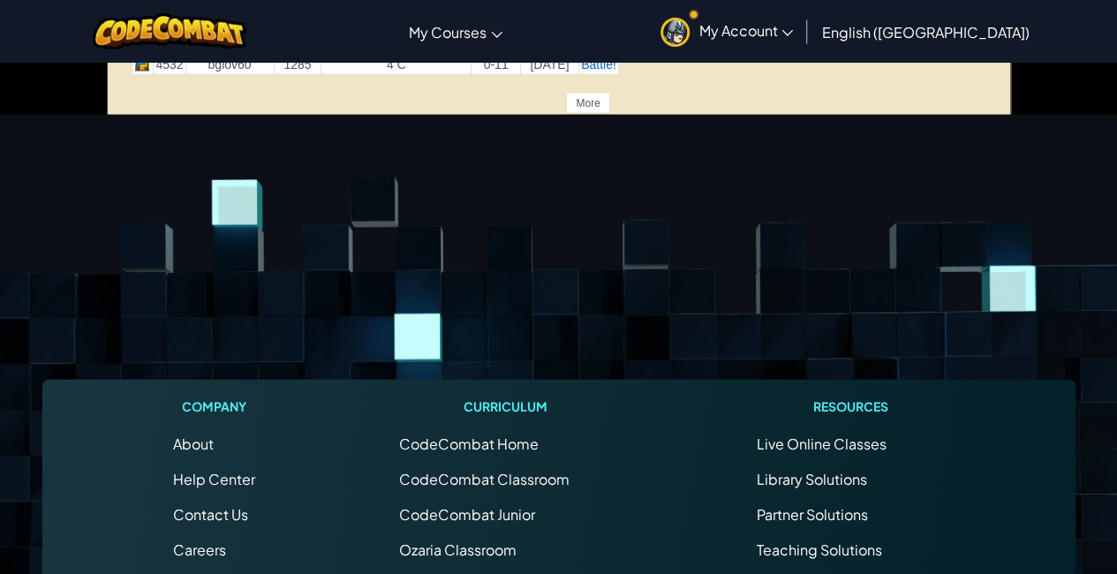
scroll to position [8548, 0]
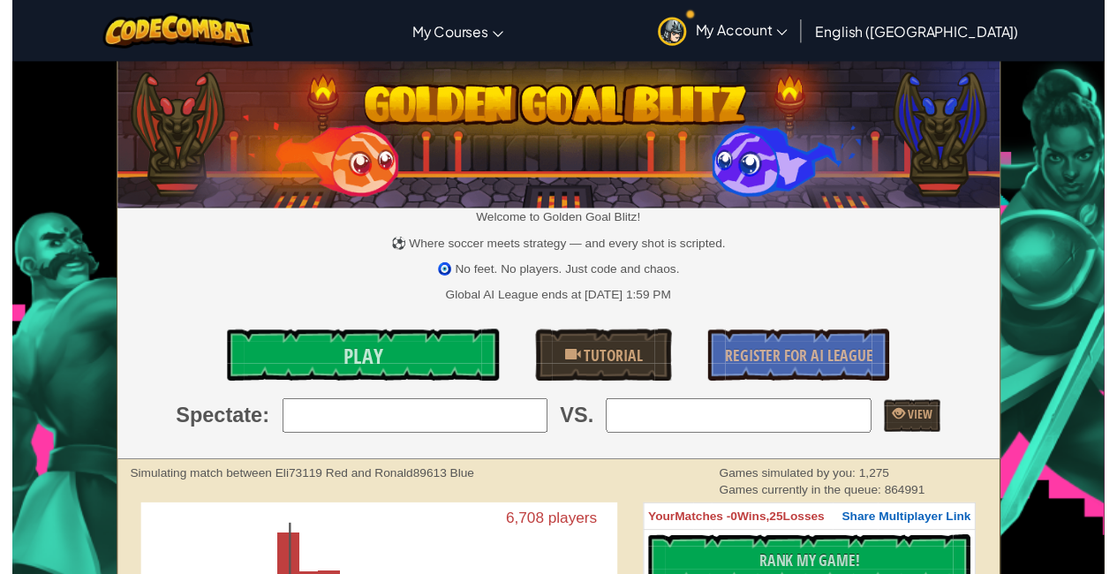
scroll to position [4999, 0]
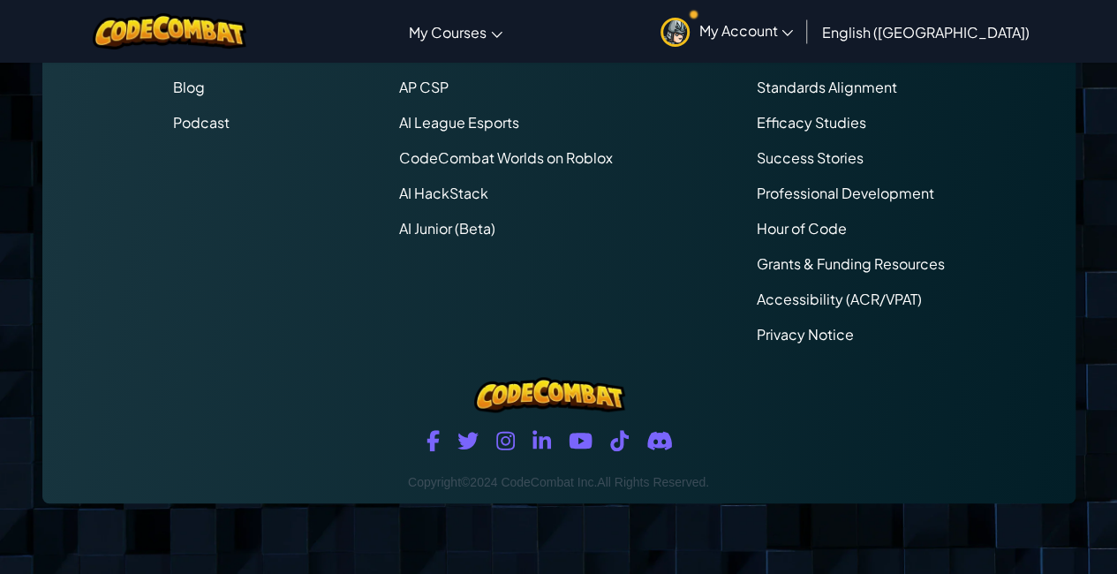
scroll to position [4232, 0]
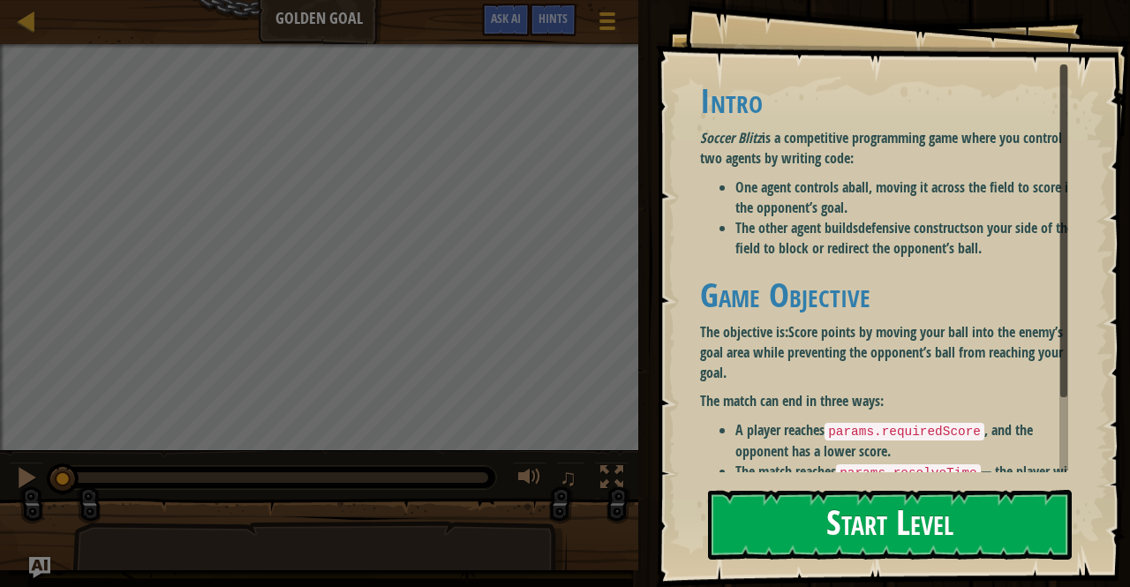
click at [800, 525] on button "Start Level" at bounding box center [890, 525] width 364 height 70
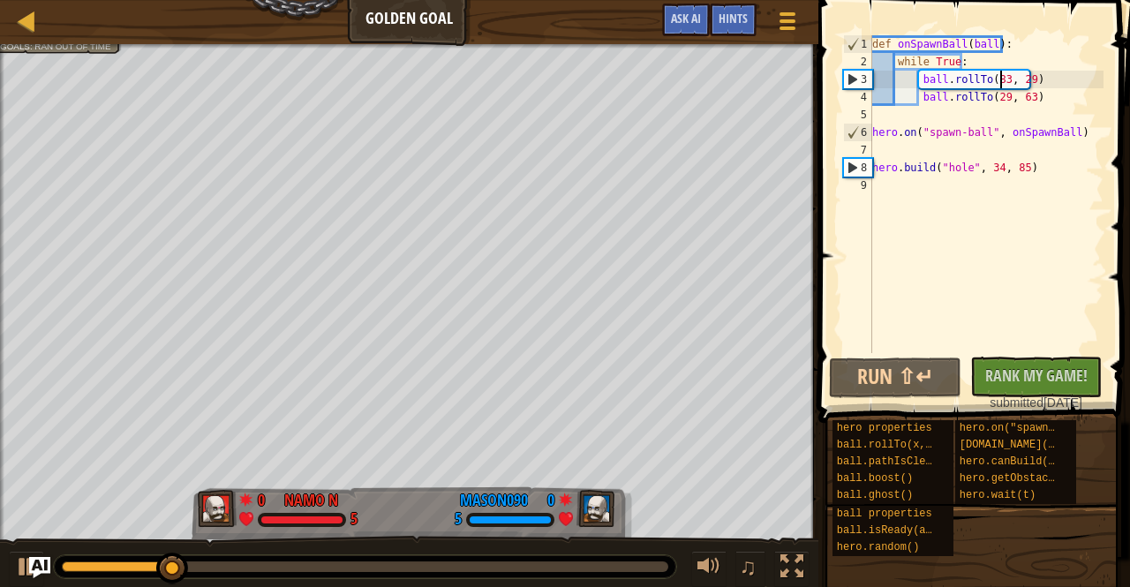
click at [1001, 82] on div "def onSpawnBall ( ball ) : while True : ball . rollTo ( 83 , 29 ) ball . rollTo…" at bounding box center [986, 211] width 235 height 353
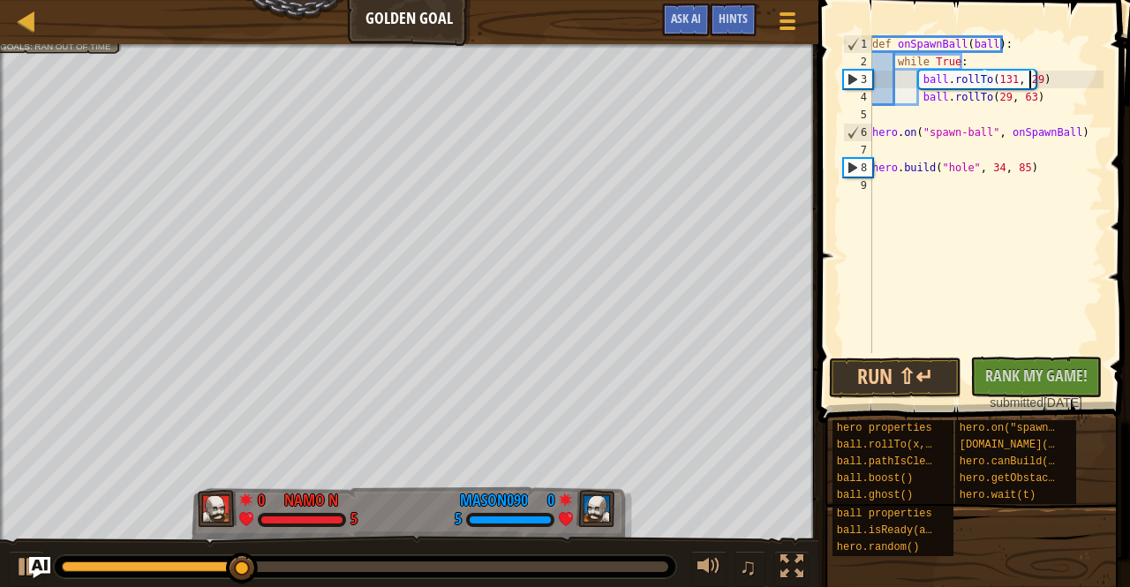
click at [1030, 77] on div "def onSpawnBall ( ball ) : while True : ball . rollTo ( 131 , 29 ) ball . rollT…" at bounding box center [986, 211] width 235 height 353
click at [1003, 99] on div "def onSpawnBall ( ball ) : while True : ball . rollTo ( 131 , 66 ) ball . rollT…" at bounding box center [986, 211] width 235 height 353
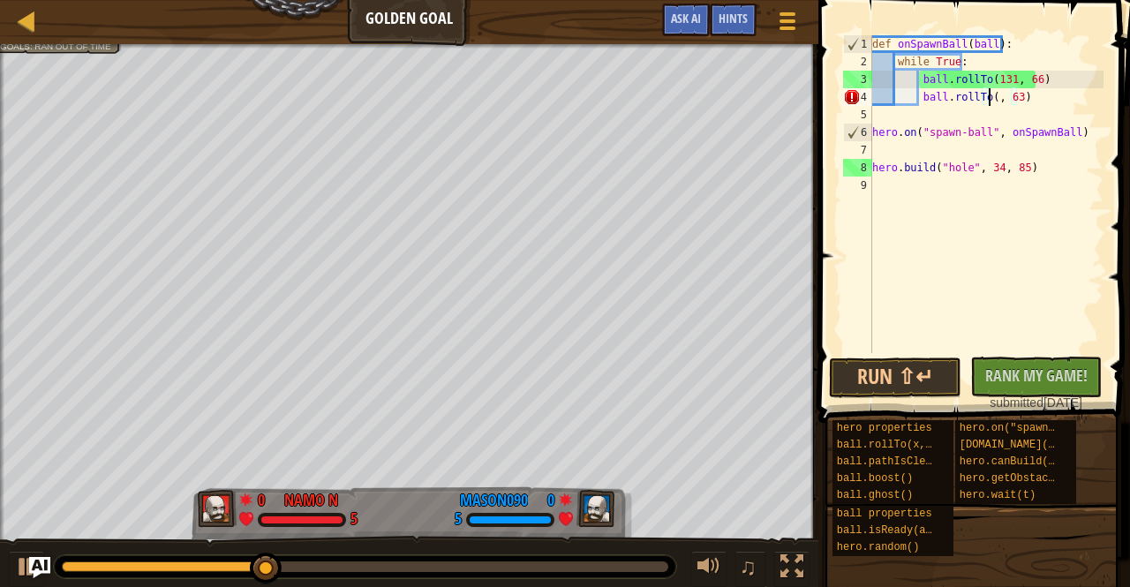
scroll to position [8, 11]
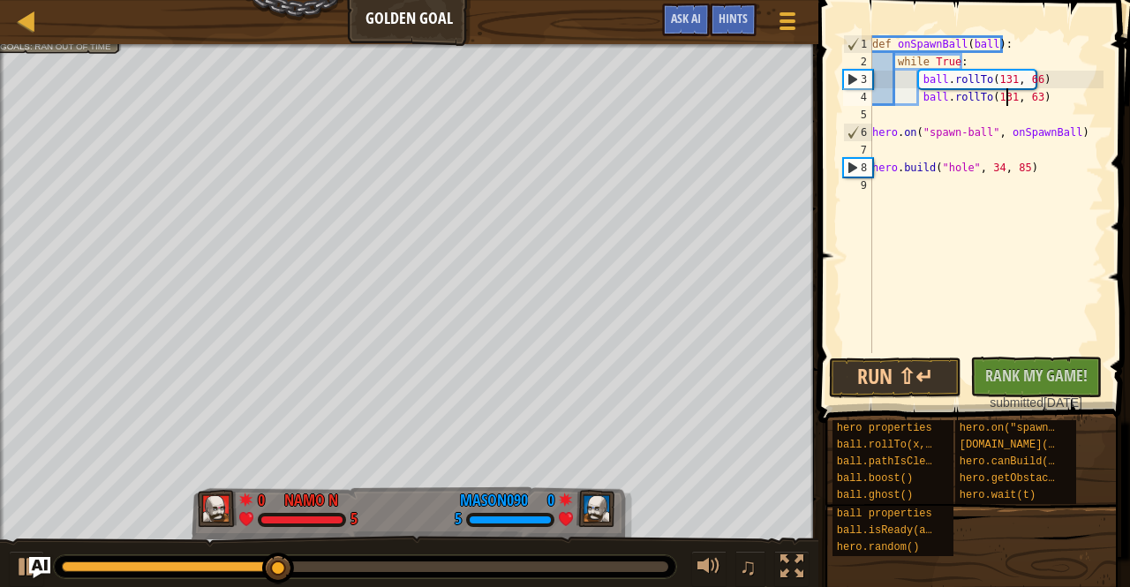
click at [1025, 96] on div "def onSpawnBall ( ball ) : while True : ball . rollTo ( 131 , 66 ) ball . rollT…" at bounding box center [986, 211] width 235 height 353
click at [1031, 96] on div "def onSpawnBall ( ball ) : while True : ball . rollTo ( 131 , 66 ) ball . rollT…" at bounding box center [986, 211] width 235 height 353
click at [918, 366] on button "Run ⇧↵" at bounding box center [895, 378] width 132 height 41
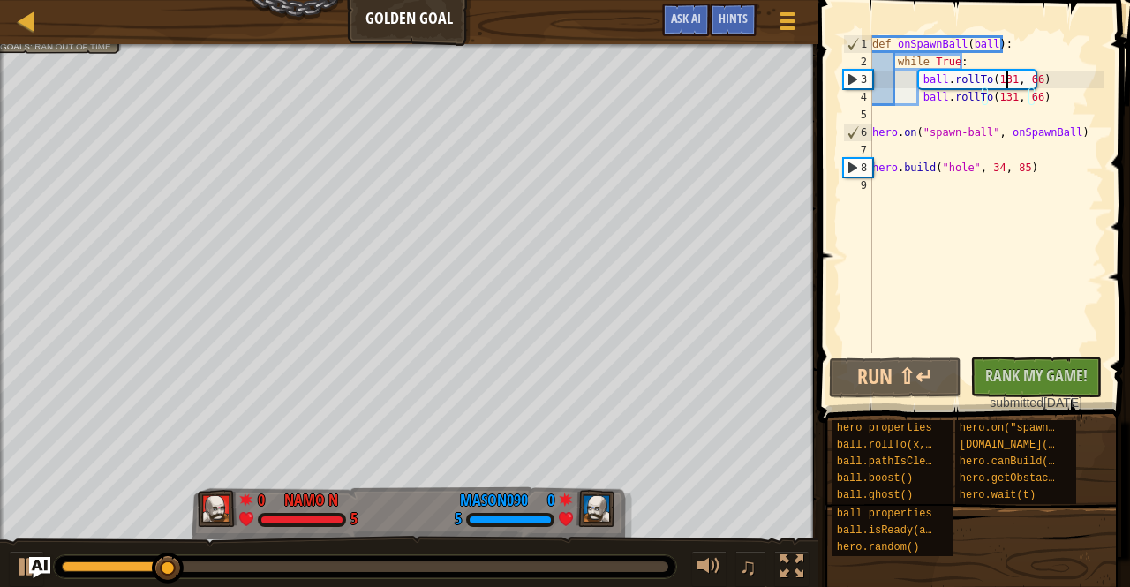
click at [1005, 79] on div "def onSpawnBall ( ball ) : while True : ball . rollTo ( 131 , 66 ) ball . rollT…" at bounding box center [986, 211] width 235 height 353
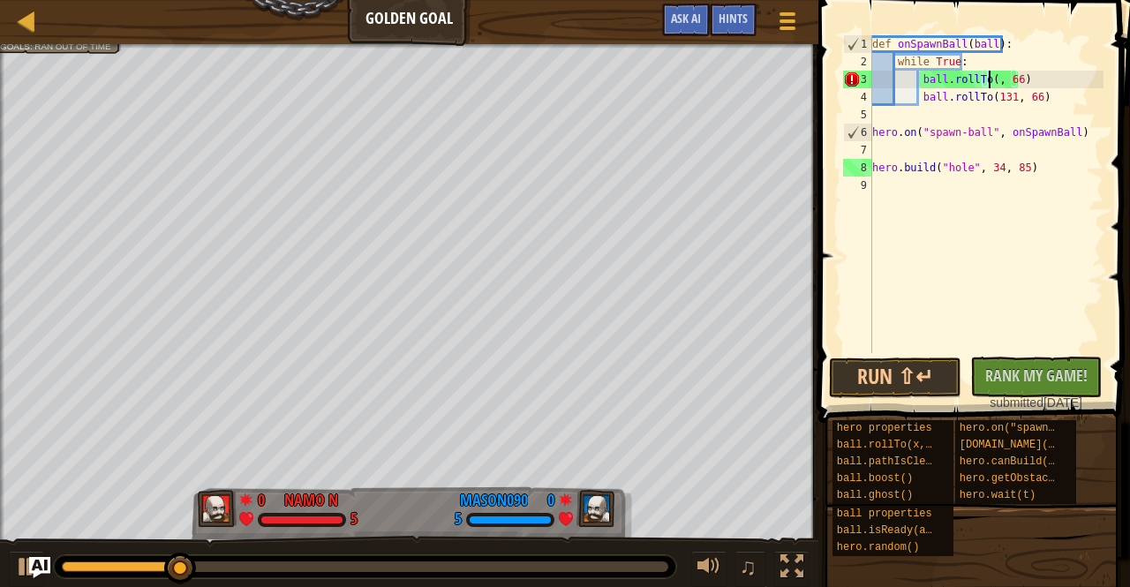
scroll to position [8, 11]
click at [1024, 81] on div "def onSpawnBall ( ball ) : while True : ball . rollTo ( 66 , 66 ) ball . rollTo…" at bounding box center [986, 211] width 235 height 353
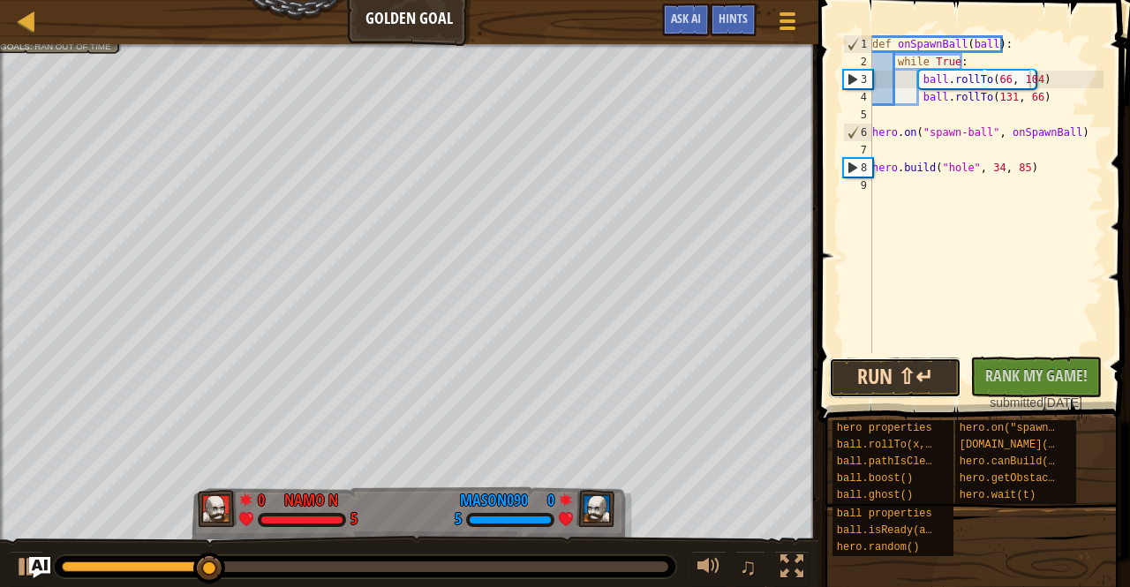
click at [894, 383] on button "Run ⇧↵" at bounding box center [895, 378] width 132 height 41
click at [1010, 100] on div "def onSpawnBall ( ball ) : while True : ball . rollTo ( 66 , 104 ) ball . rollT…" at bounding box center [986, 211] width 235 height 353
click at [1005, 96] on div "def onSpawnBall ( ball ) : while True : ball . rollTo ( 66 , 104 ) ball . rollT…" at bounding box center [986, 211] width 235 height 353
click at [846, 363] on button "Run ⇧↵" at bounding box center [895, 378] width 132 height 41
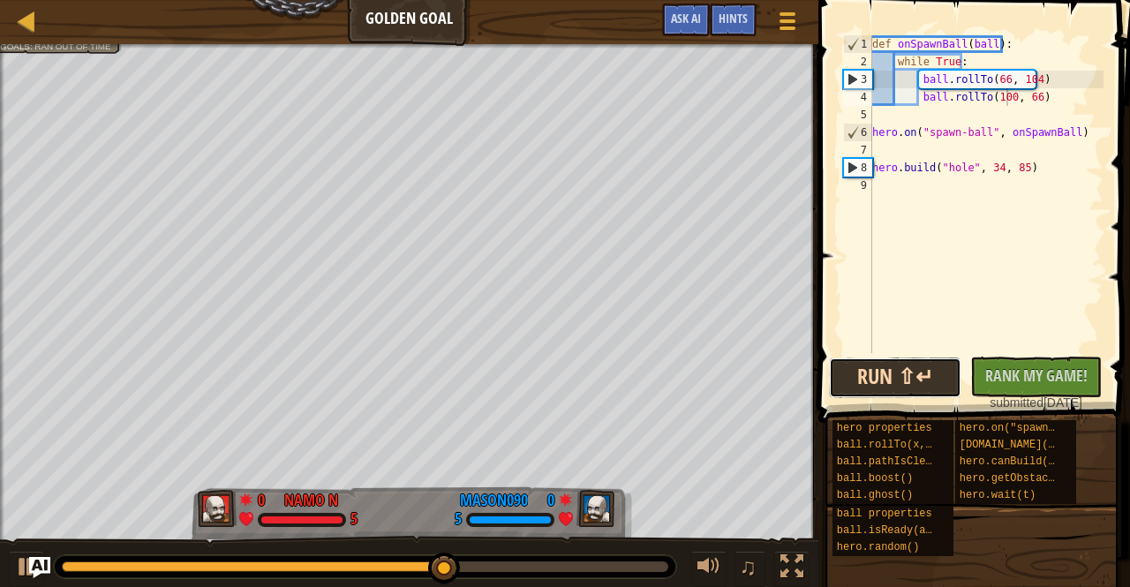
click at [857, 358] on button "Run ⇧↵" at bounding box center [895, 378] width 132 height 41
click at [1031, 97] on div "def onSpawnBall ( ball ) : while True : ball . rollTo ( 66 , 104 ) ball . rollT…" at bounding box center [986, 211] width 235 height 353
type textarea "ball.rollTo(109, 103)"
click at [933, 389] on button "Run ⇧↵" at bounding box center [895, 378] width 132 height 41
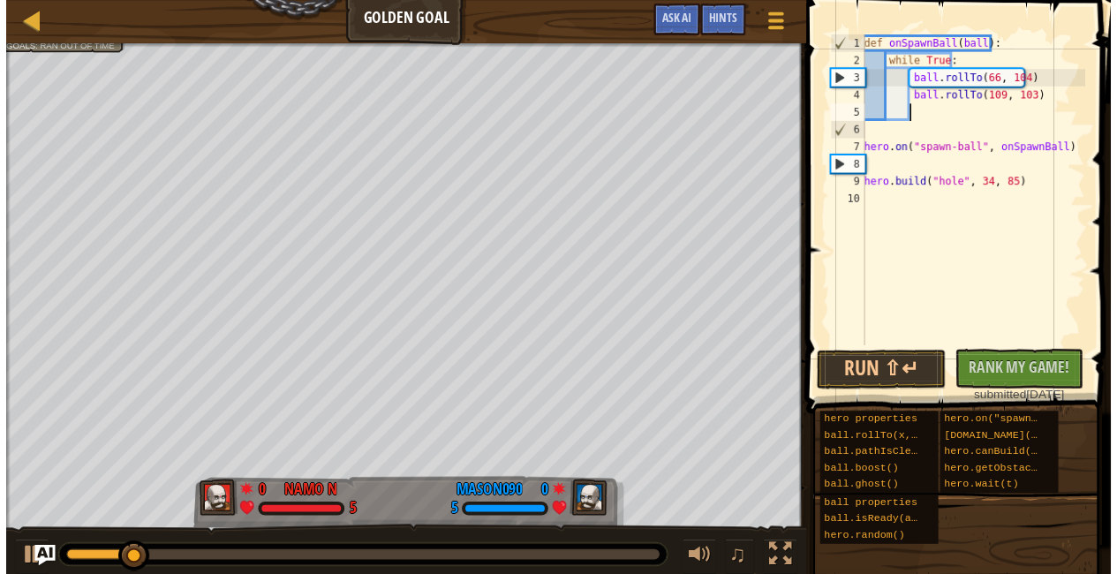
scroll to position [8, 3]
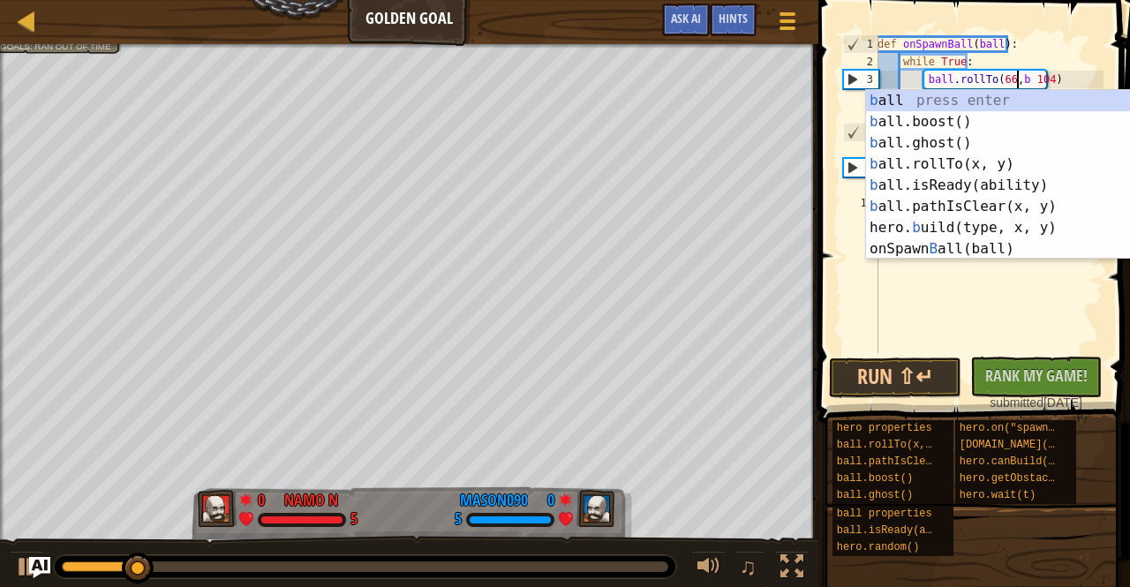
click at [1011, 71] on div "def onSpawnBall ( ball ) : while True : ball . rollTo ( 66 , b 104 ) ball . rol…" at bounding box center [989, 211] width 230 height 353
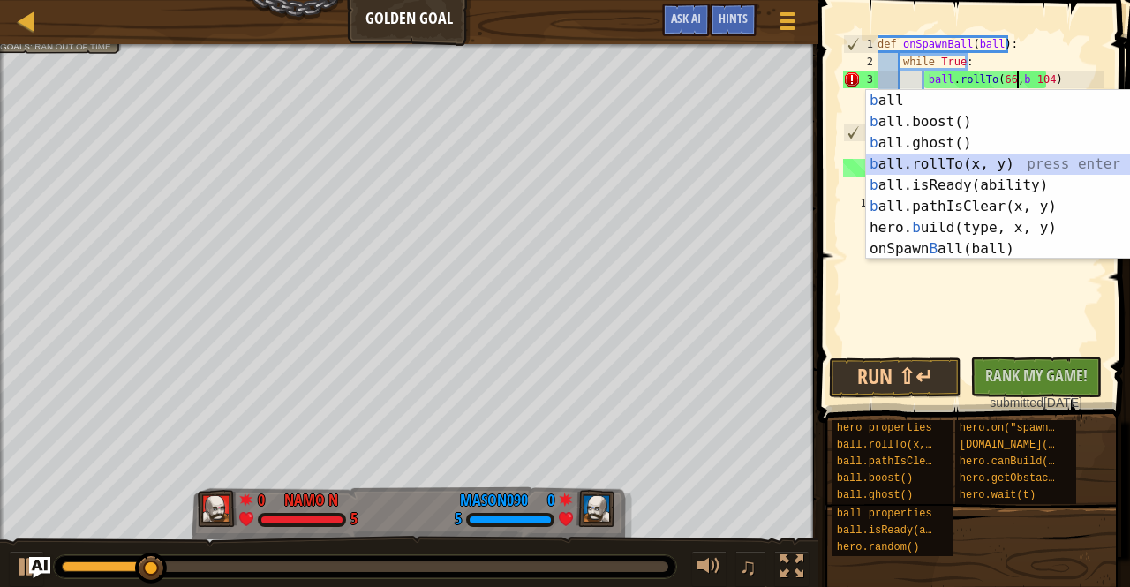
click at [1026, 158] on div "b all press enter b all.boost() press enter b all.ghost() press enter b all.rol…" at bounding box center [1026, 196] width 321 height 212
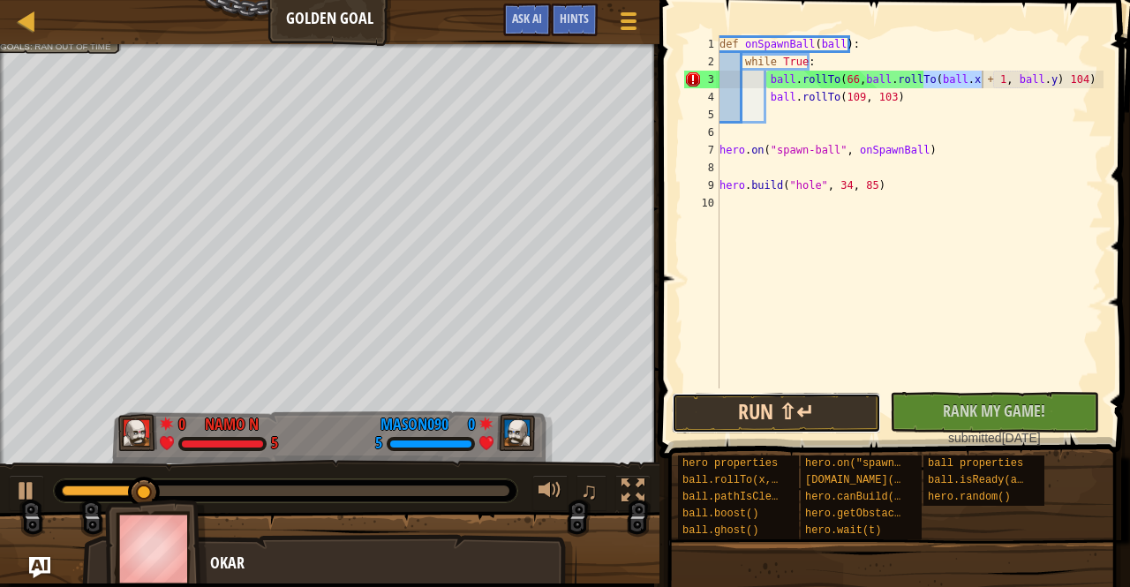
click at [819, 428] on button "Run ⇧↵" at bounding box center [776, 413] width 209 height 41
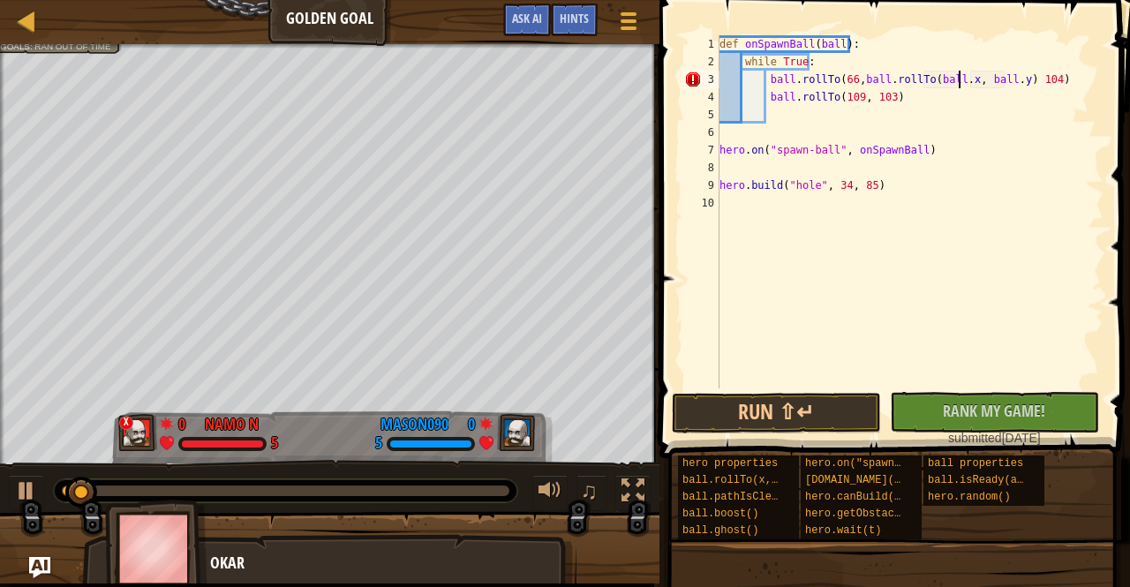
type textarea "ball.rollTo(66,ball.rollTo(ball., ball.y) 104)"
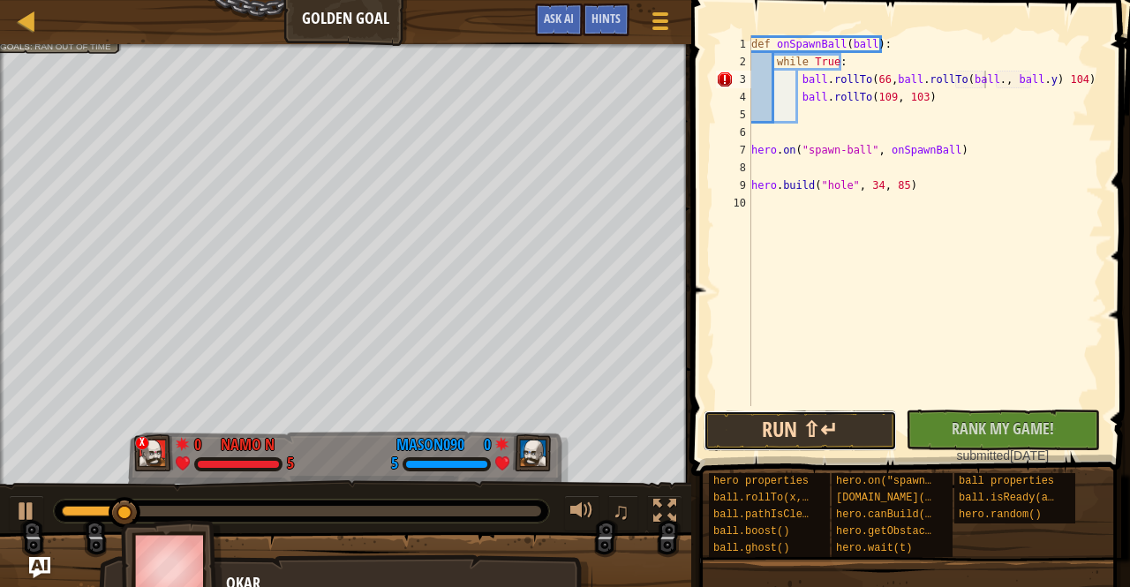
click at [767, 420] on button "Run ⇧↵" at bounding box center [800, 431] width 193 height 41
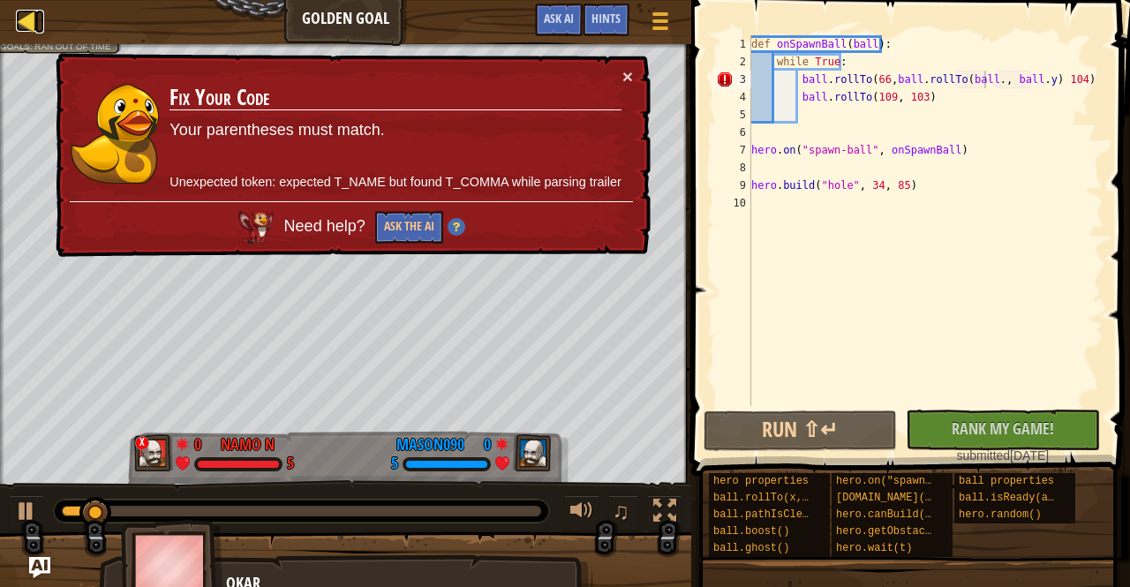
click at [25, 15] on div at bounding box center [27, 21] width 22 height 22
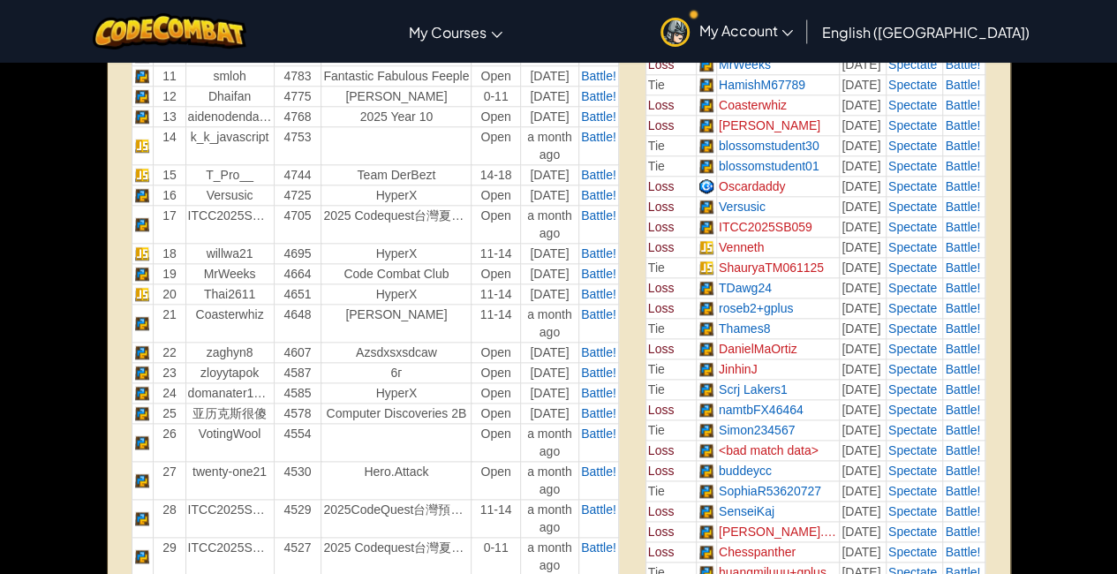
scroll to position [883, 0]
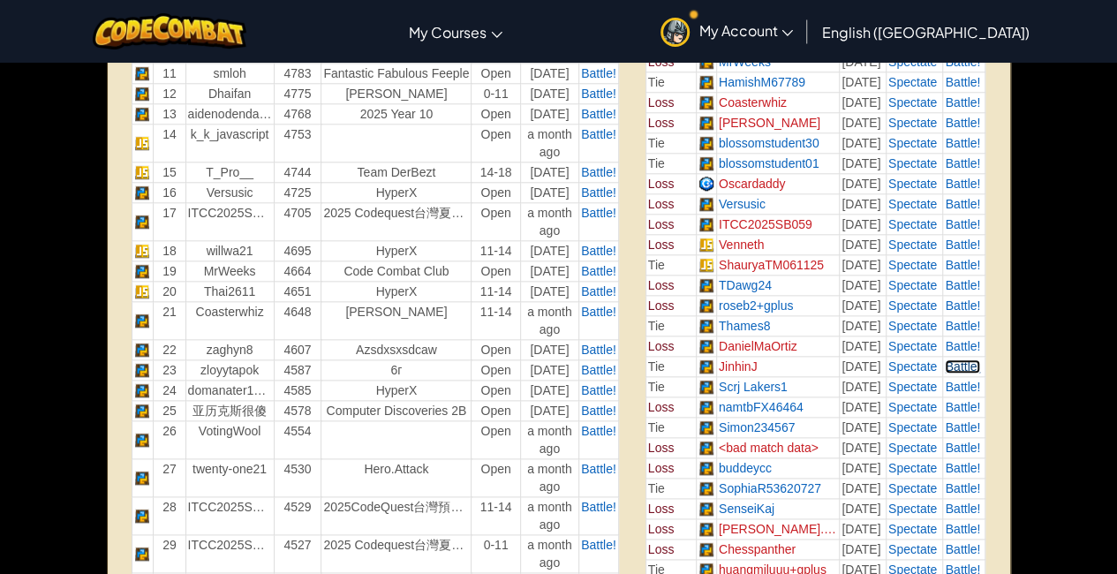
click at [961, 359] on span "Battle!" at bounding box center [962, 366] width 35 height 14
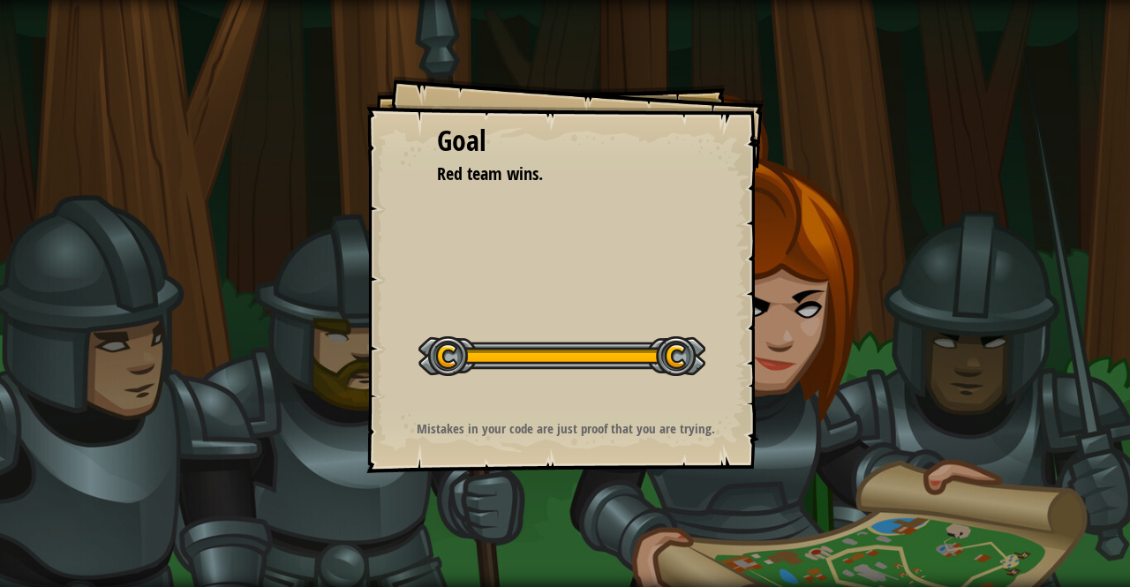
drag, startPoint x: 718, startPoint y: 295, endPoint x: 798, endPoint y: 271, distance: 83.8
click at [910, 260] on div "Goal Red team wins. Start Level Error loading from server. Try refreshing the p…" at bounding box center [565, 293] width 1130 height 587
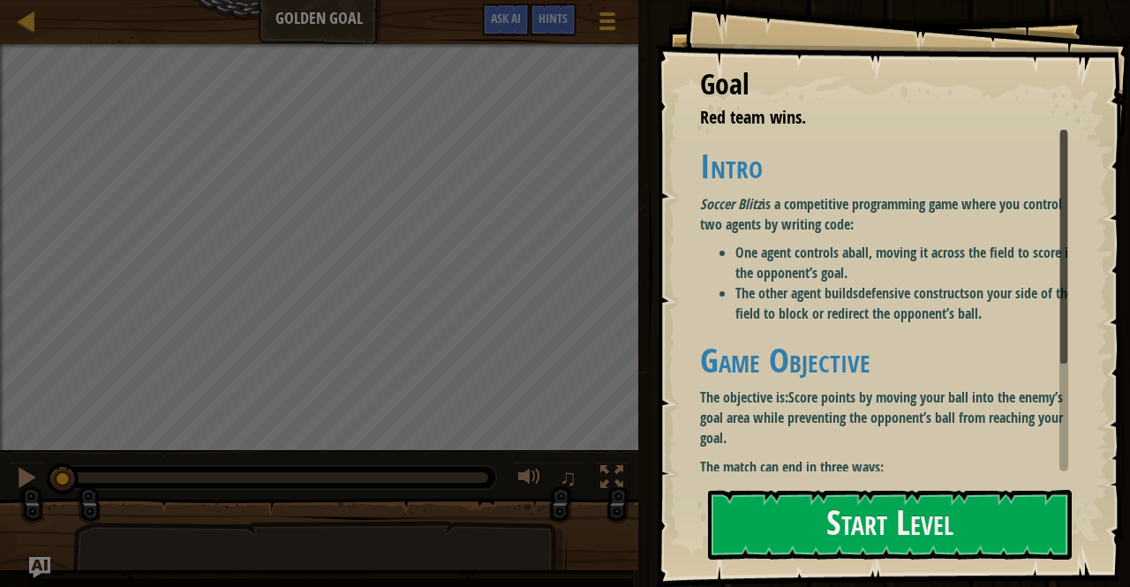
click at [844, 301] on li "The other agent builds defensive constructs on your side of the field to block …" at bounding box center [909, 303] width 346 height 41
click at [836, 481] on div "Goal Red team wins. Intro Soccer Blitz is a competitive programming game where …" at bounding box center [893, 293] width 474 height 587
click at [837, 501] on button "Start Level" at bounding box center [890, 525] width 364 height 70
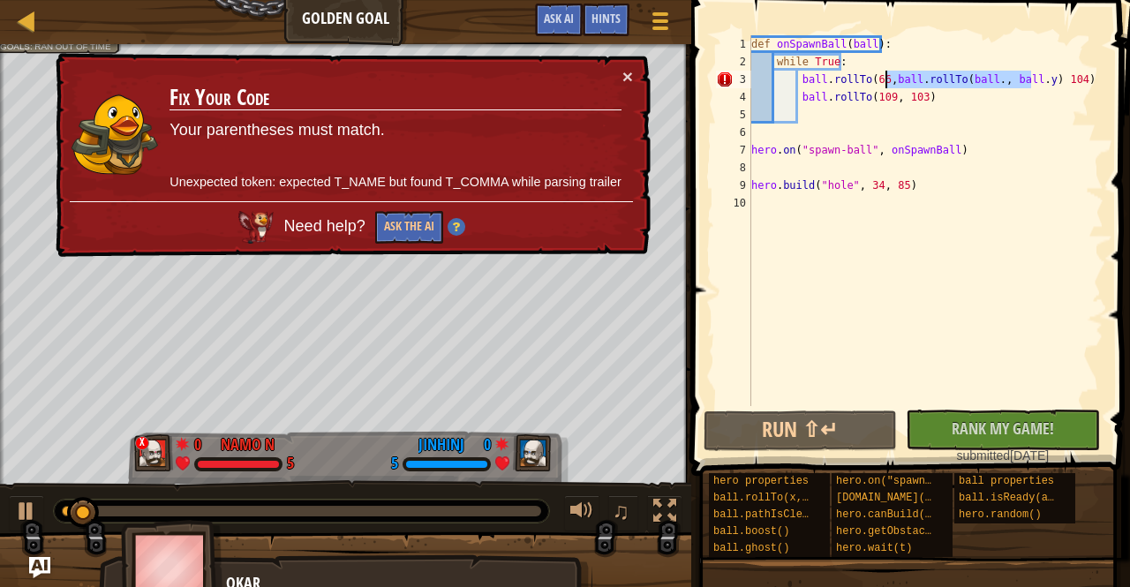
drag, startPoint x: 1031, startPoint y: 79, endPoint x: 887, endPoint y: 80, distance: 144.8
click at [887, 80] on div "def onSpawnBall ( ball ) : while True : ball . rollTo ( 66 , ball . rollTo ( ba…" at bounding box center [926, 238] width 356 height 406
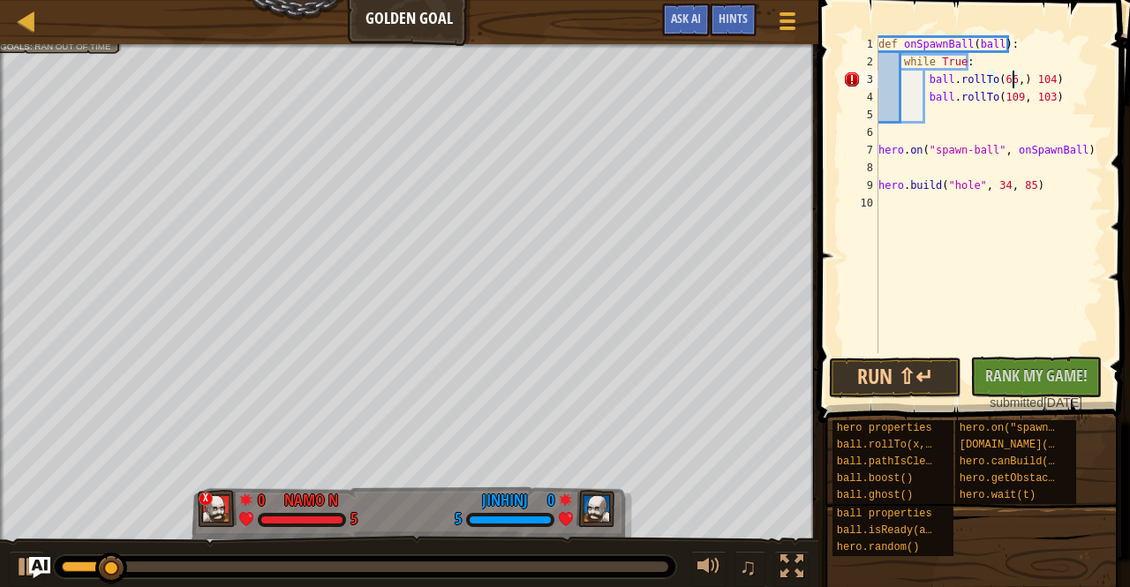
click at [1016, 79] on div "def onSpawnBall ( ball ) : while True : ball . rollTo ( 66 , ) 104 ) ball . rol…" at bounding box center [989, 211] width 229 height 353
click at [934, 384] on button "Run ⇧↵" at bounding box center [895, 378] width 132 height 41
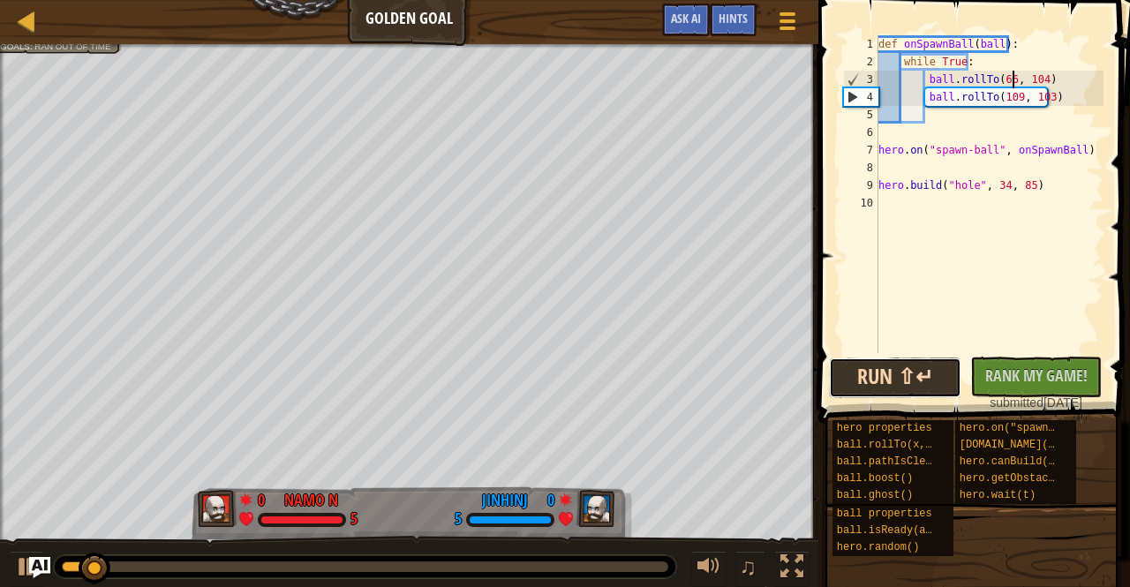
click at [860, 390] on button "Run ⇧↵" at bounding box center [895, 378] width 132 height 41
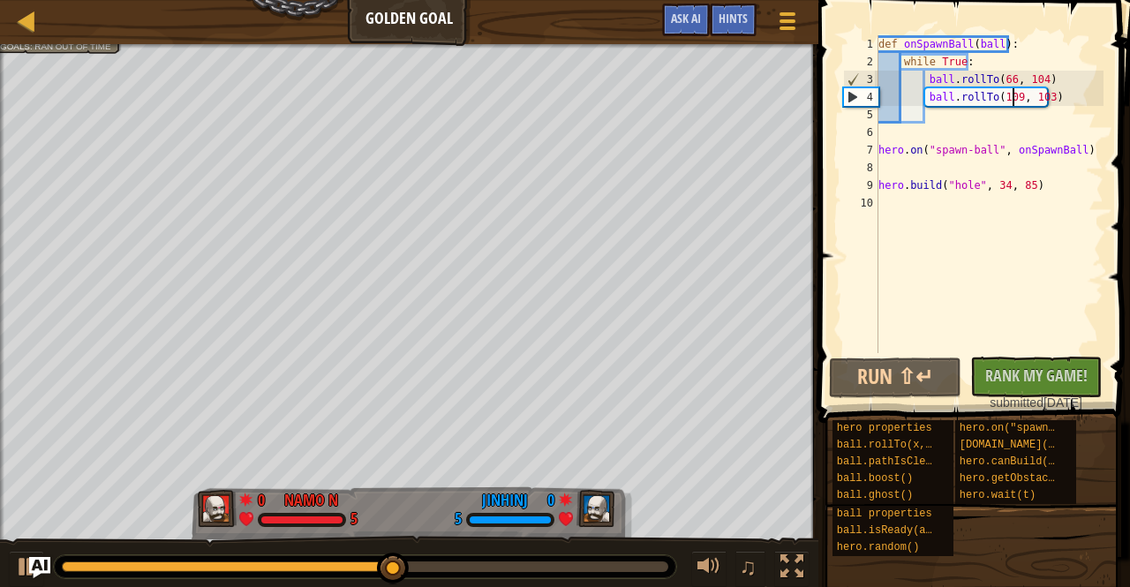
click at [1013, 98] on div "def onSpawnBall ( ball ) : while True : ball . rollTo ( 66 , 104 ) ball . rollT…" at bounding box center [989, 211] width 229 height 353
type textarea "ball.rollTo(109, 103)"
